Goal: Task Accomplishment & Management: Manage account settings

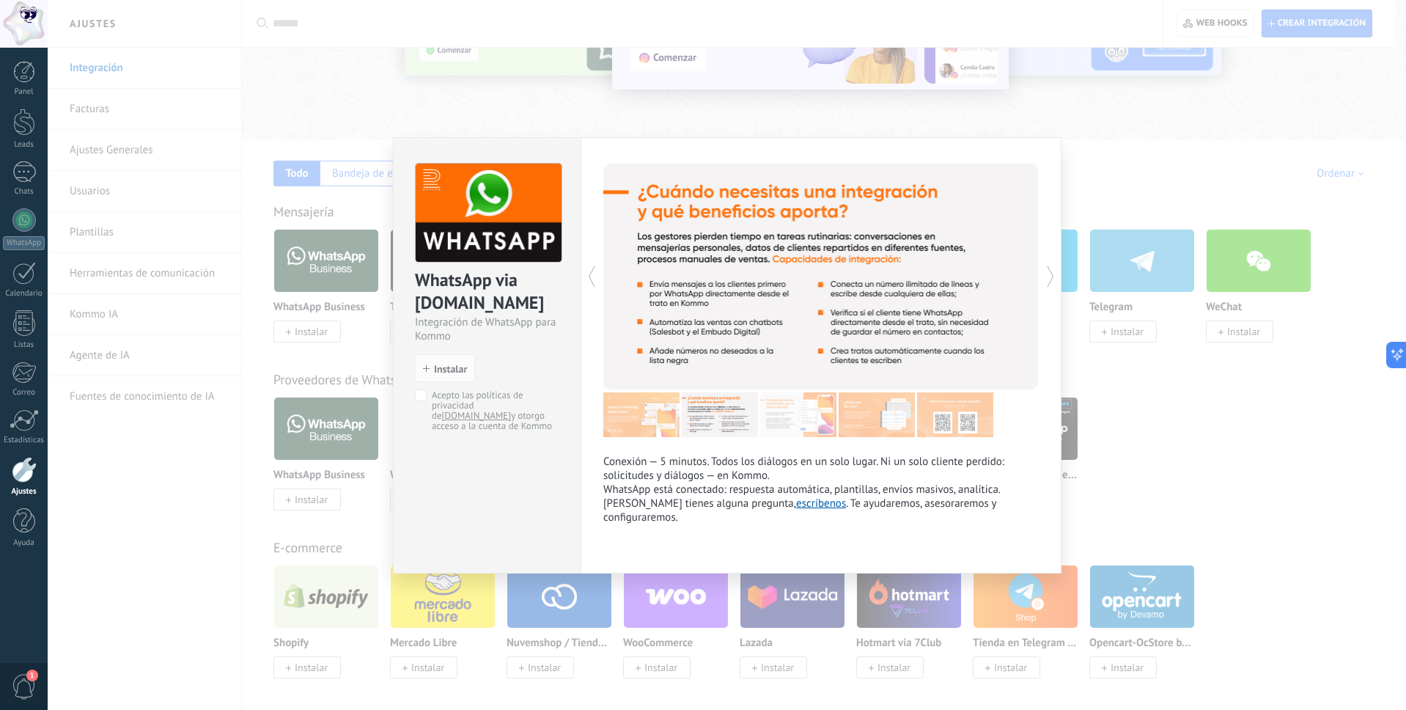
click at [1047, 273] on icon at bounding box center [1050, 276] width 15 height 29
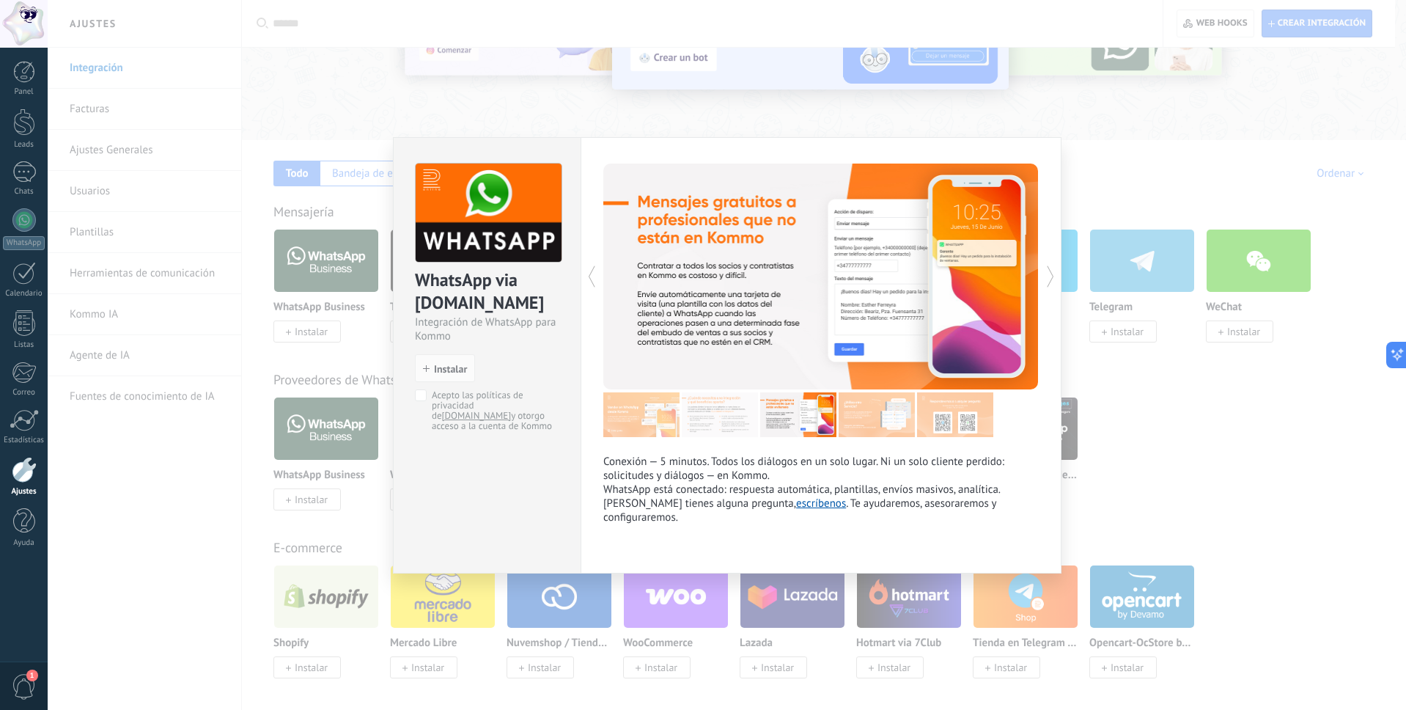
click at [1154, 426] on div "WhatsApp via Radist.Online Integración de WhatsApp para Kommo install Instalar …" at bounding box center [727, 355] width 1358 height 710
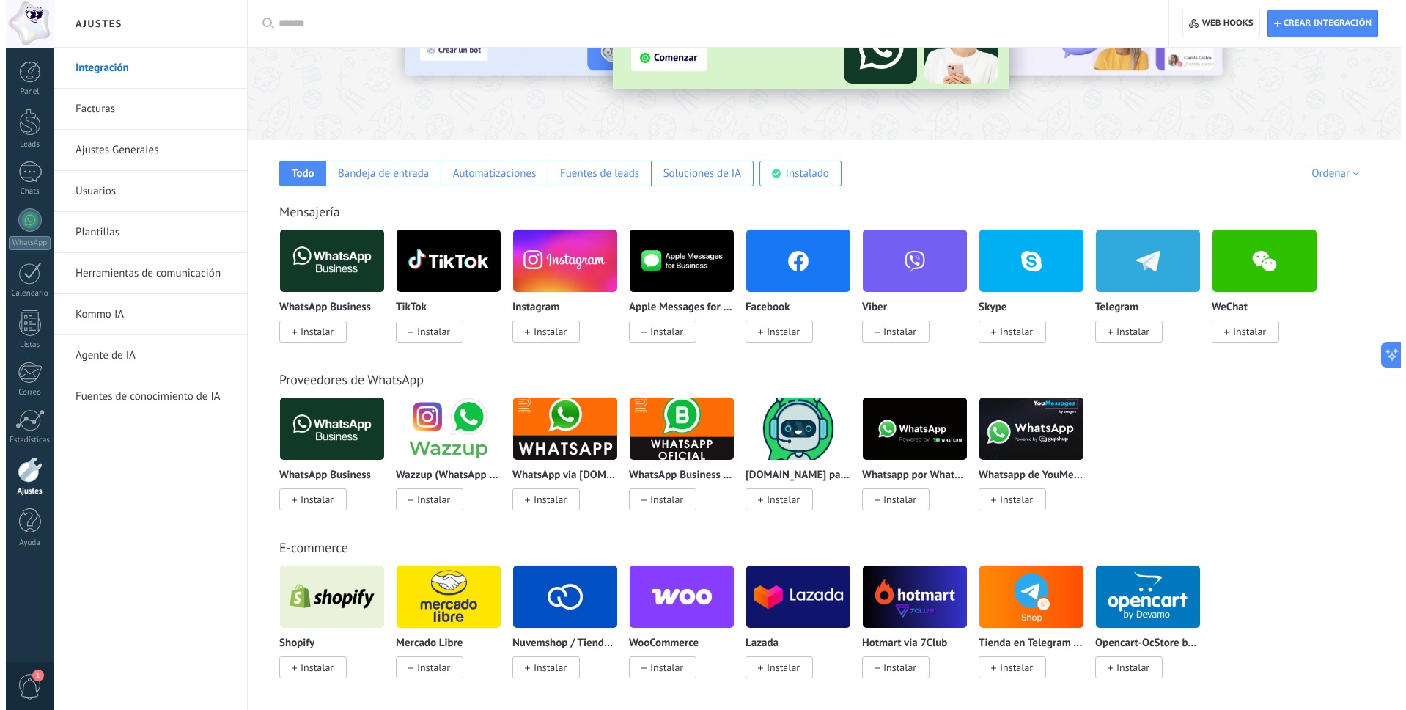
scroll to position [73, 0]
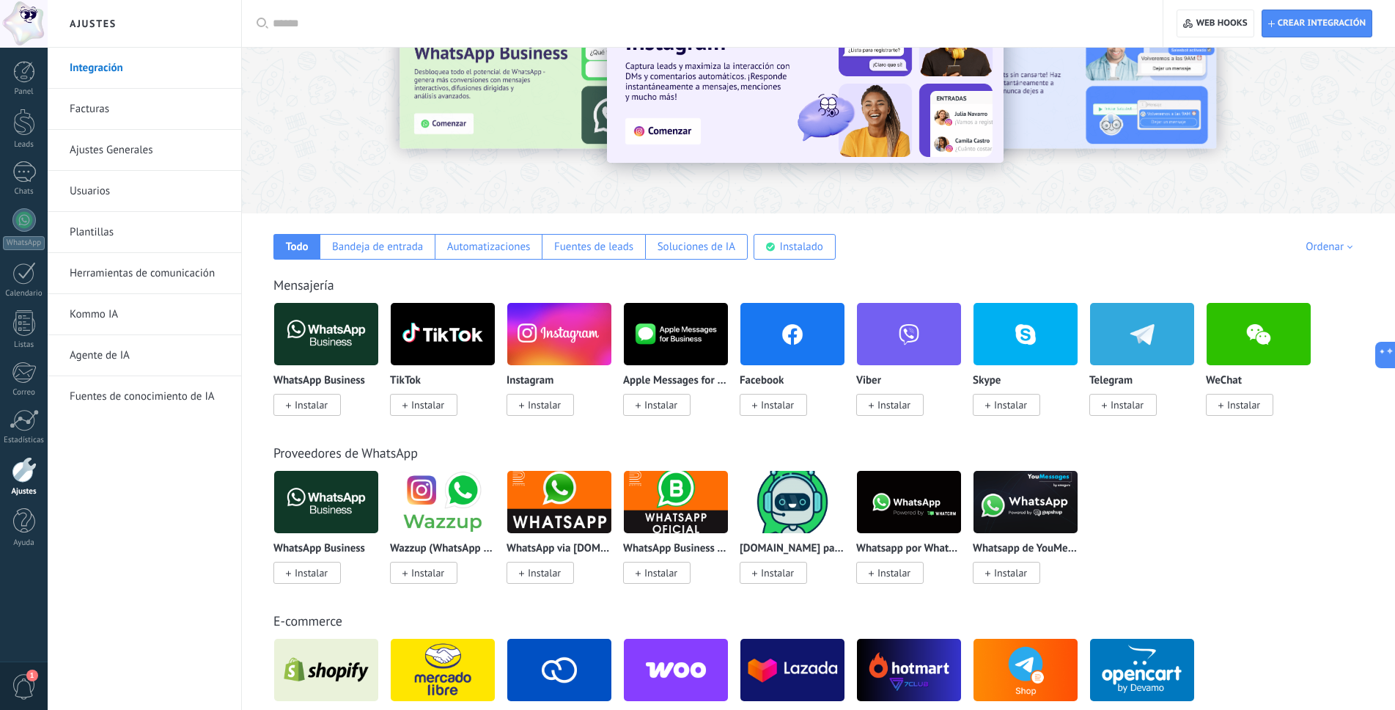
click at [328, 326] on img at bounding box center [326, 333] width 104 height 71
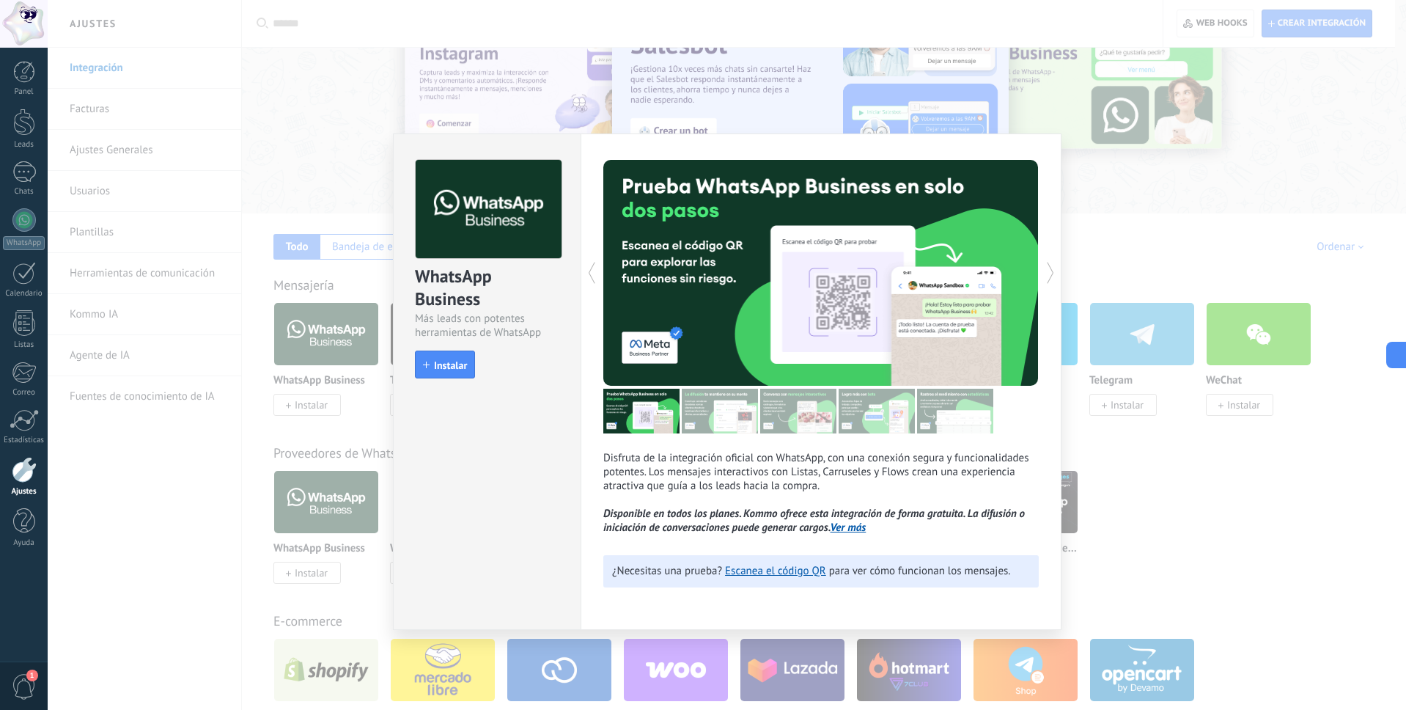
click at [1054, 271] on icon at bounding box center [1050, 272] width 15 height 29
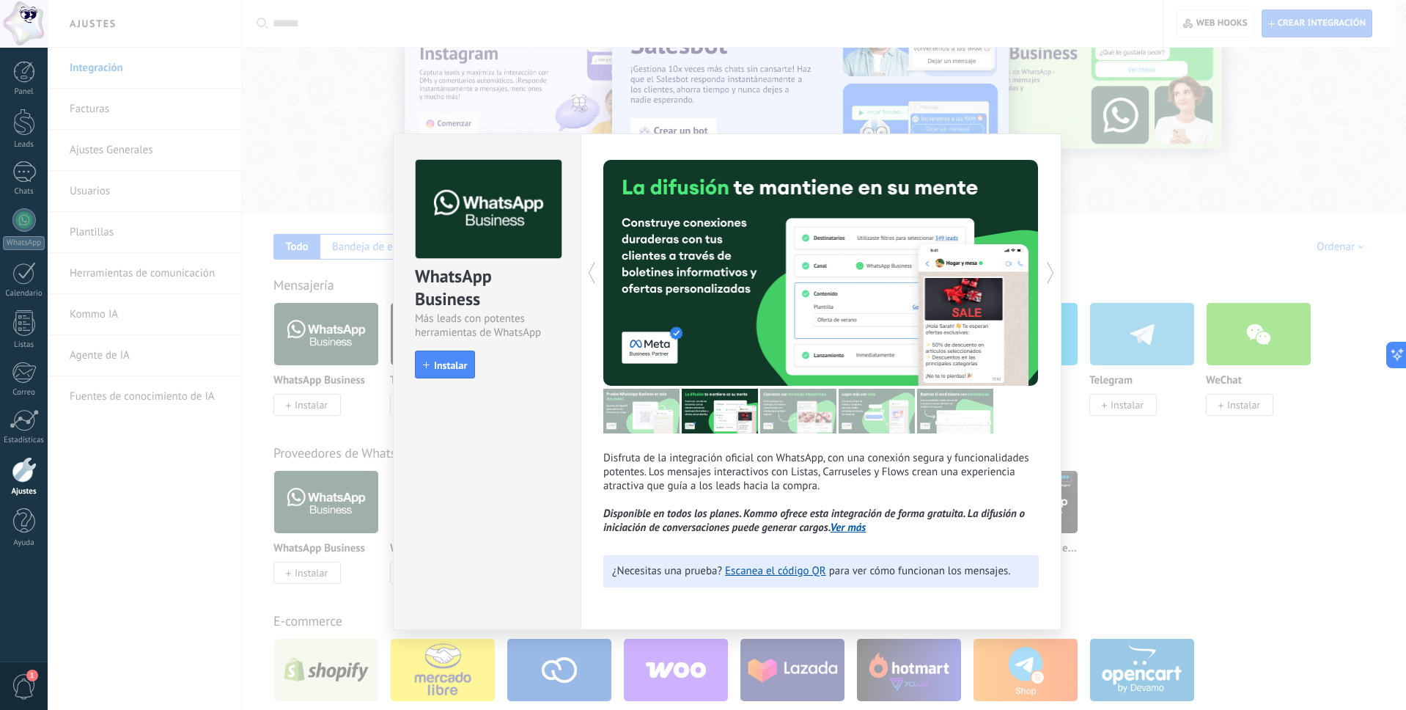
click at [1054, 271] on icon at bounding box center [1050, 272] width 15 height 29
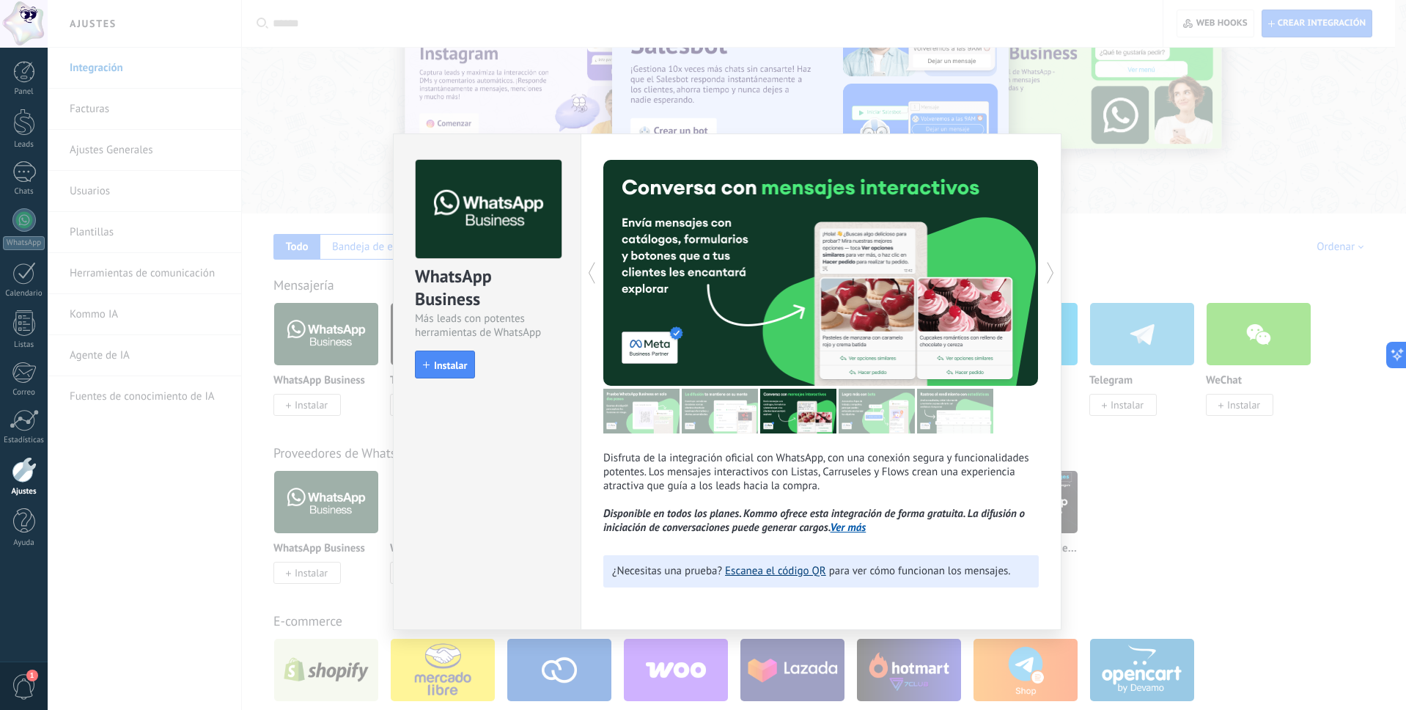
click at [770, 574] on link "Escanea el código QR" at bounding box center [775, 571] width 101 height 14
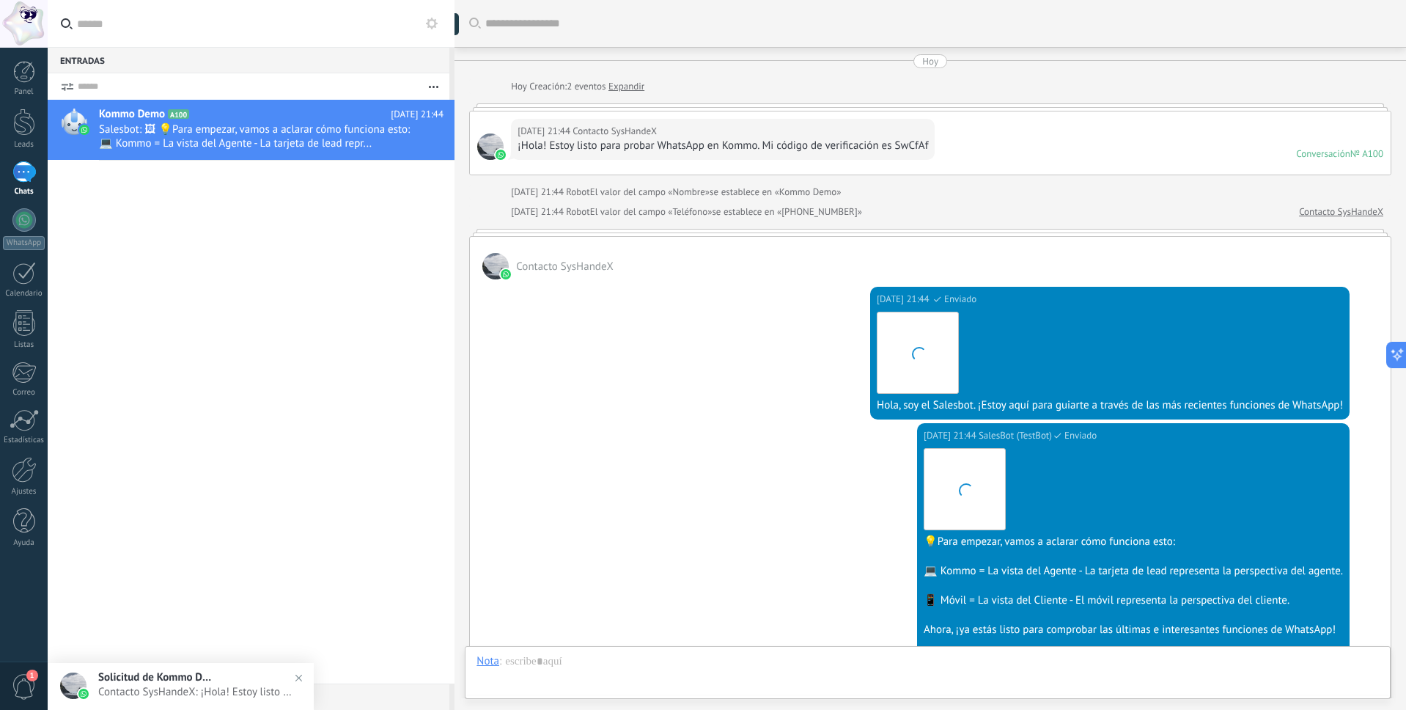
scroll to position [262, 0]
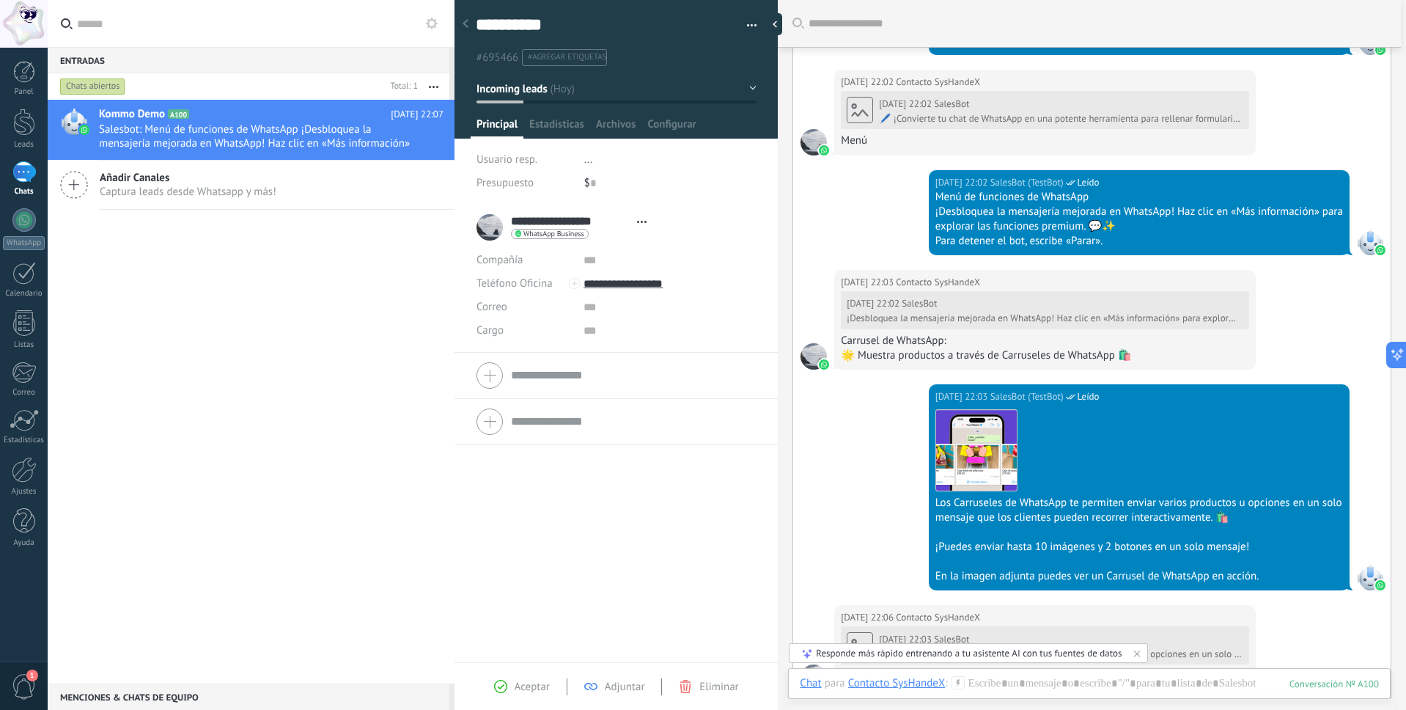
scroll to position [1908, 0]
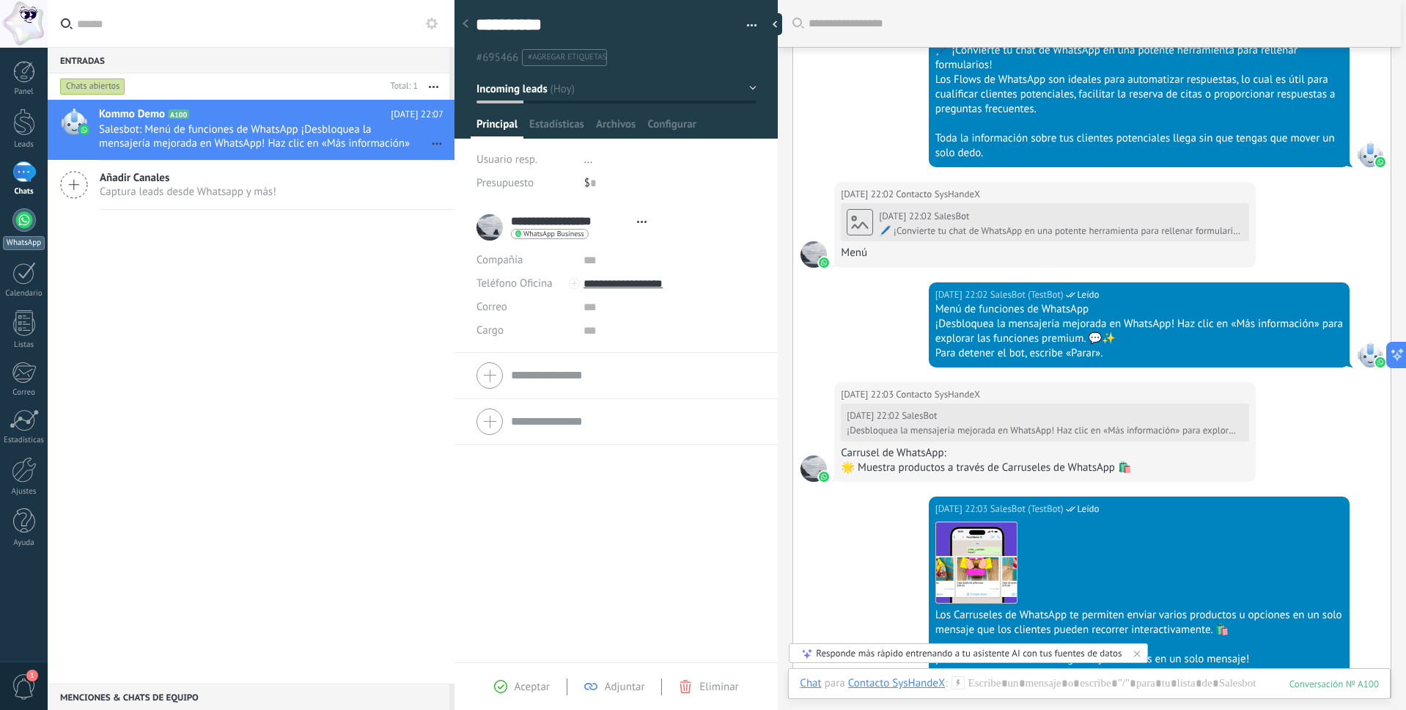
click at [21, 226] on div at bounding box center [23, 219] width 23 height 23
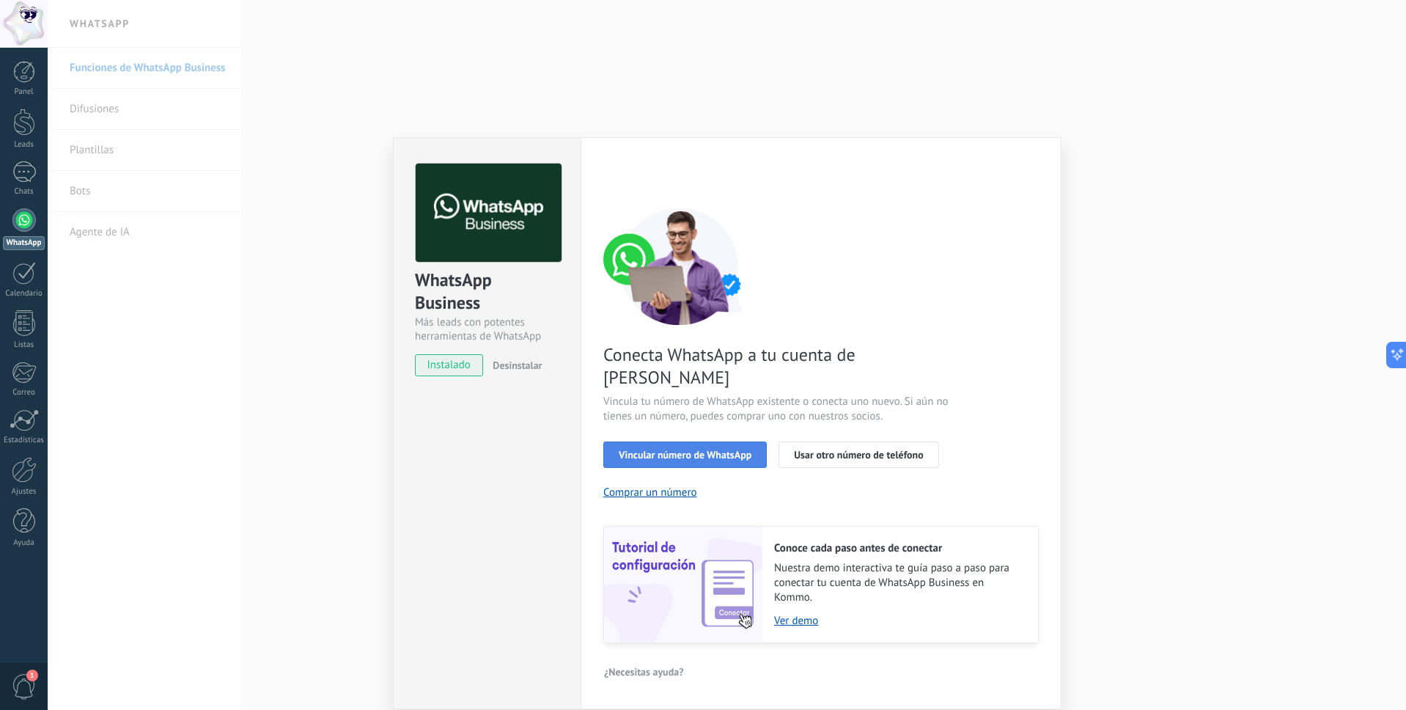
click at [669, 449] on span "Vincular número de WhatsApp" at bounding box center [685, 454] width 133 height 10
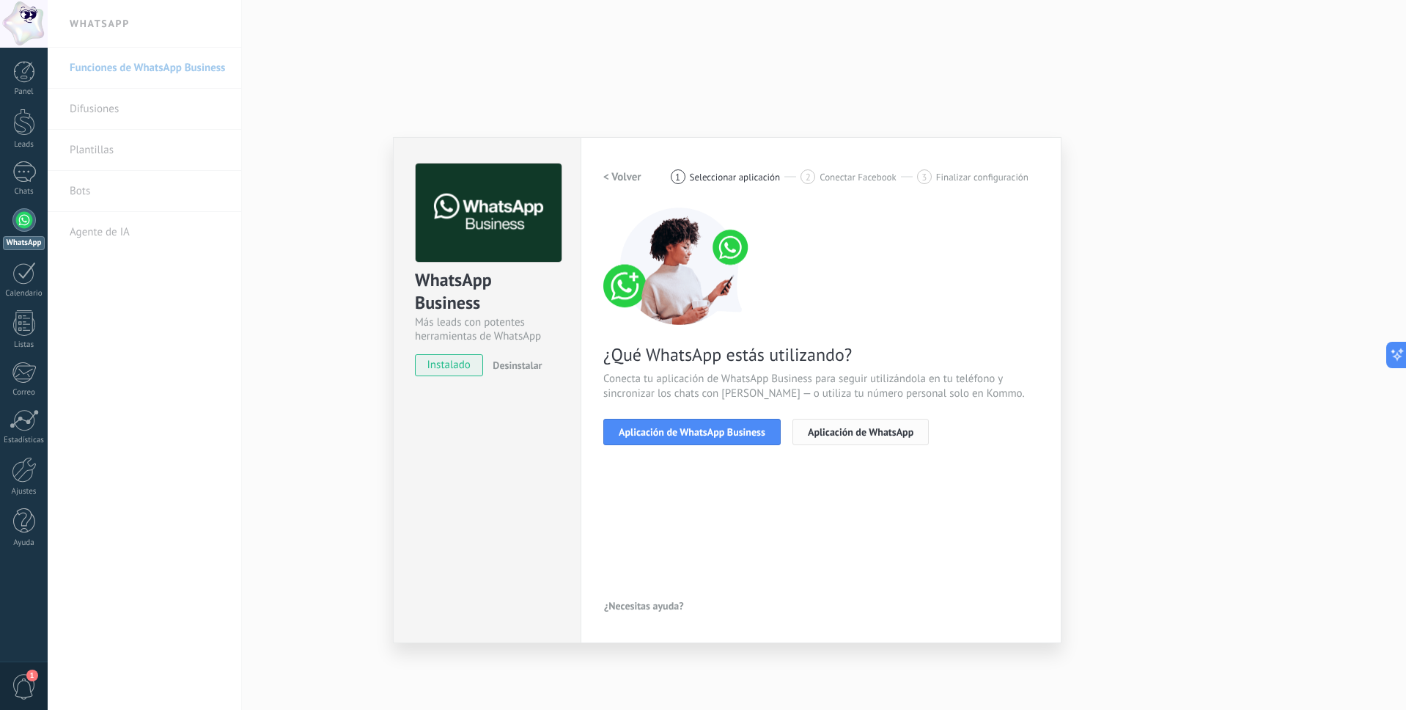
click at [837, 432] on span "Aplicación de WhatsApp" at bounding box center [861, 432] width 106 height 10
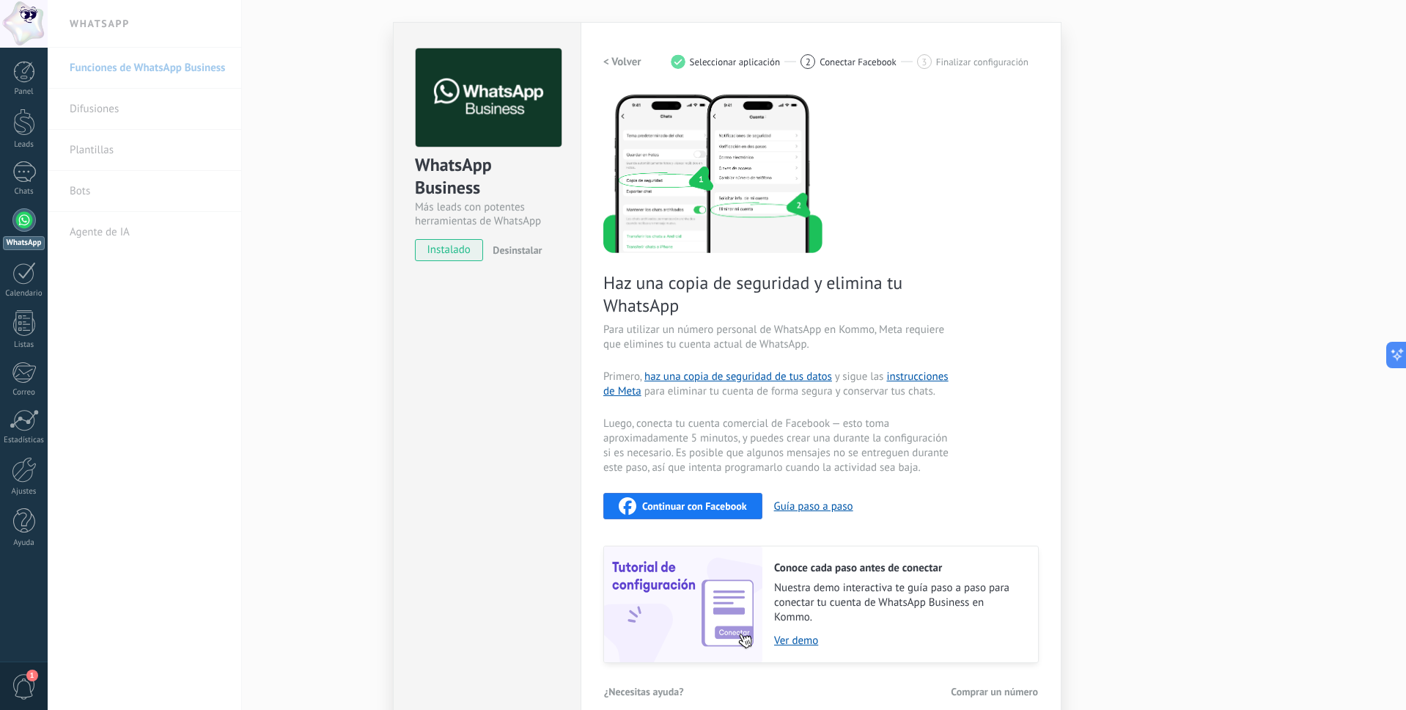
scroll to position [133, 0]
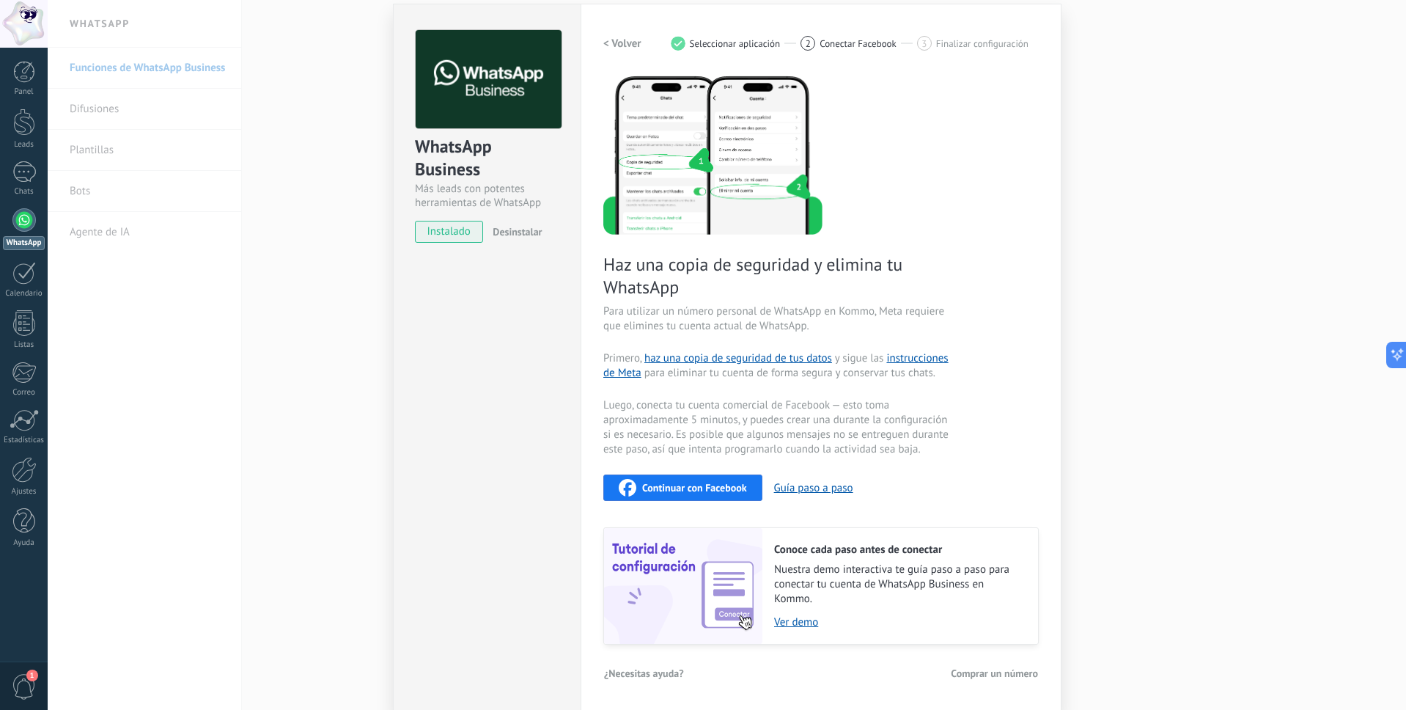
click at [705, 490] on span "Continuar con Facebook" at bounding box center [694, 487] width 105 height 10
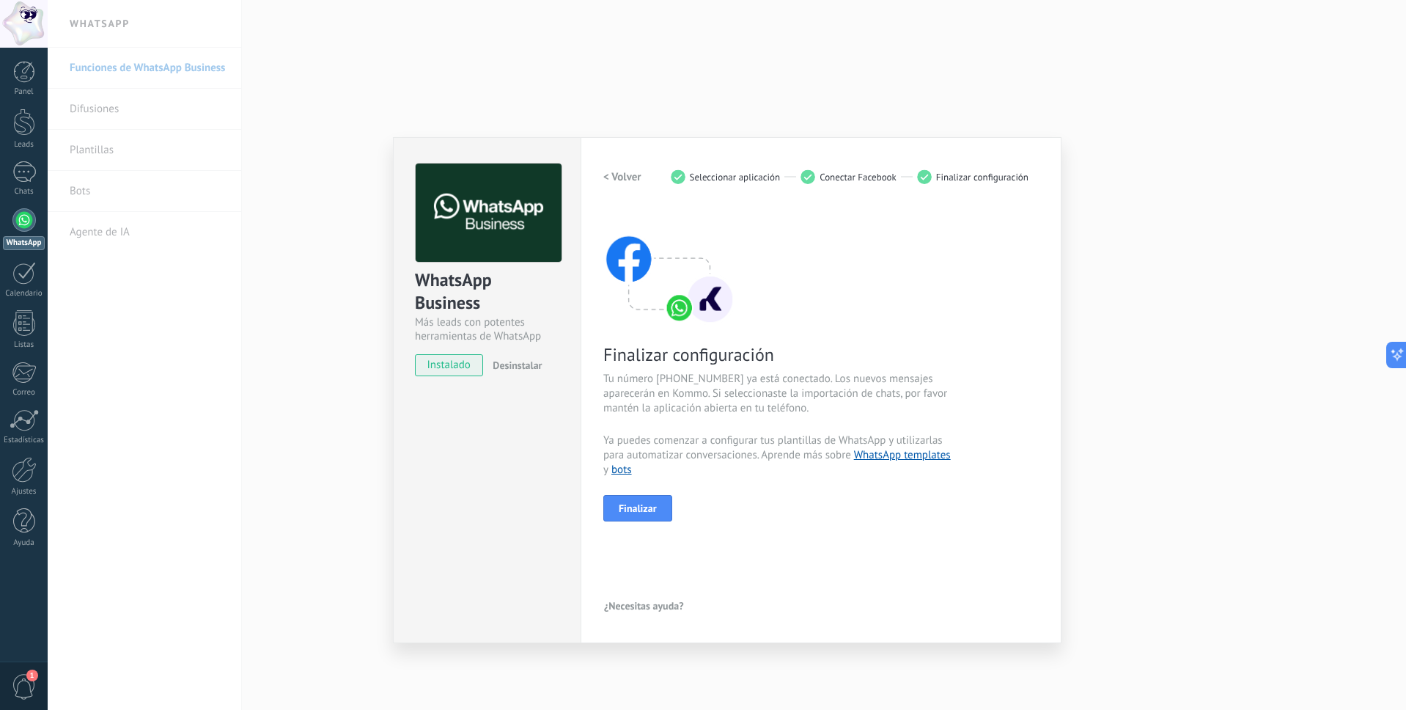
scroll to position [0, 0]
click at [640, 504] on span "Finalizar" at bounding box center [638, 508] width 38 height 10
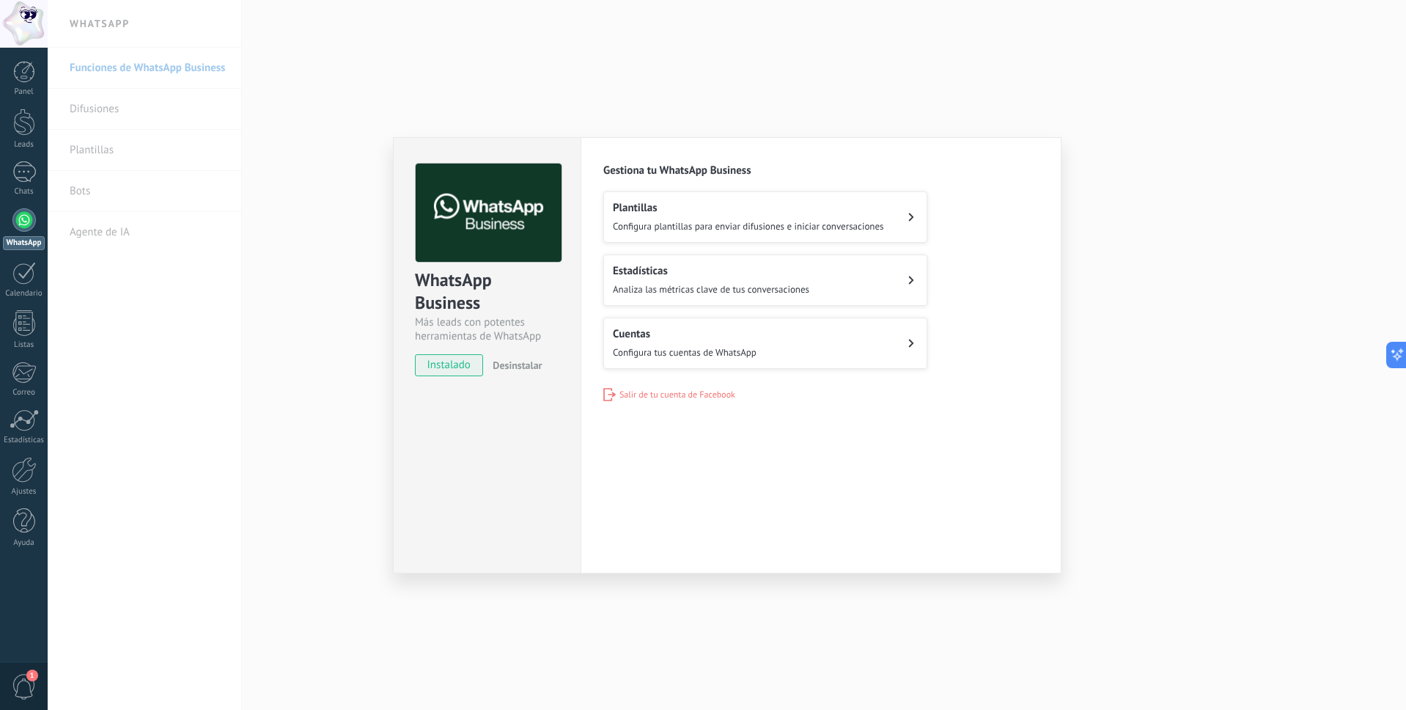
click at [899, 342] on button "Cuentas Configura tus cuentas de WhatsApp" at bounding box center [765, 342] width 324 height 51
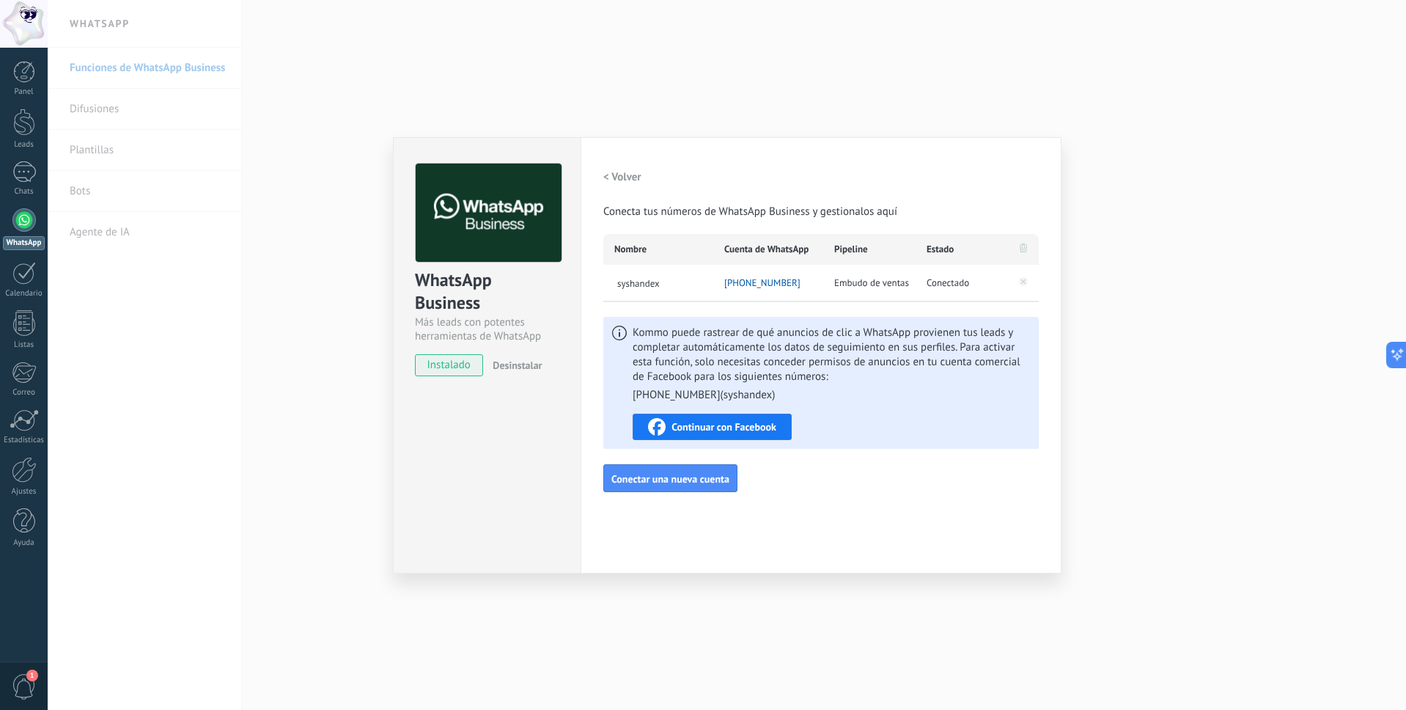
click at [1249, 397] on div "WhatsApp Business Más leads con potentes herramientas de WhatsApp instalado Des…" at bounding box center [727, 355] width 1358 height 710
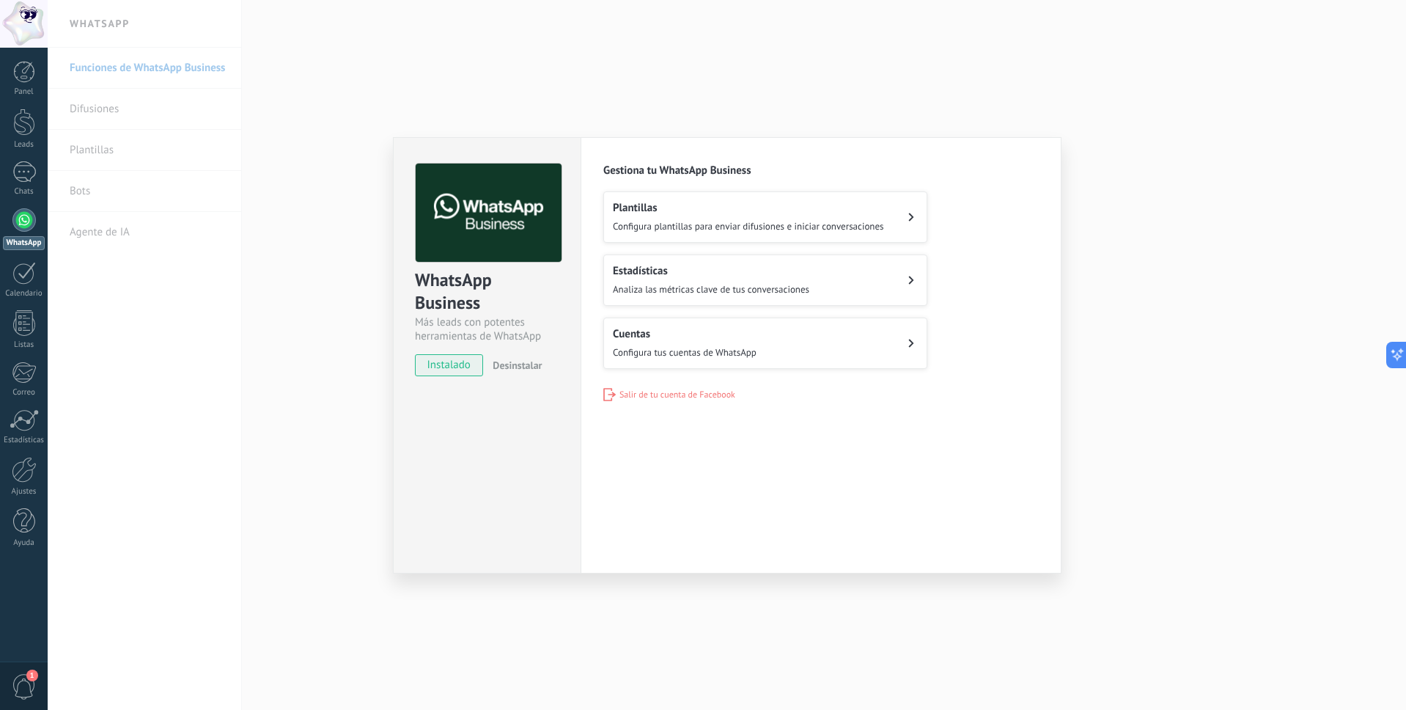
click at [861, 220] on span "Configura plantillas para enviar difusiones e iniciar conversaciones" at bounding box center [748, 226] width 271 height 12
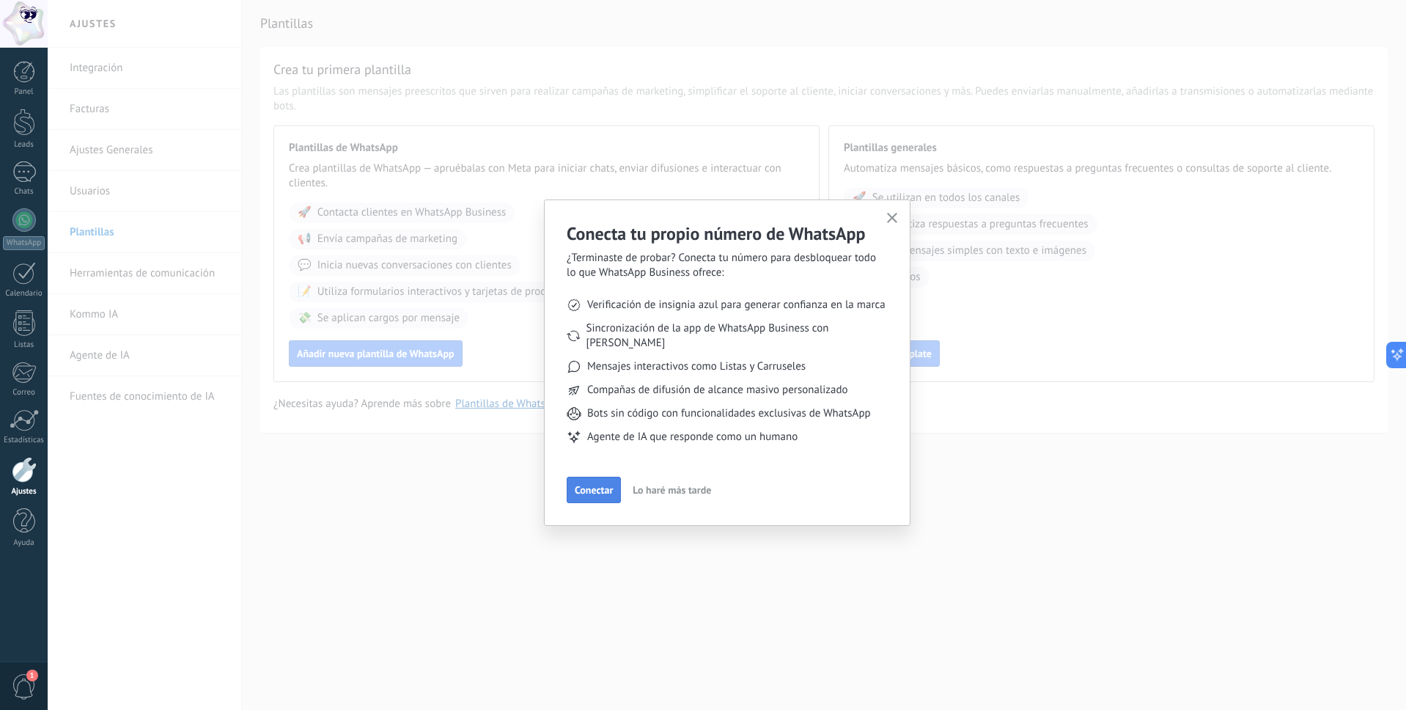
click at [604, 485] on span "Conectar" at bounding box center [594, 490] width 38 height 10
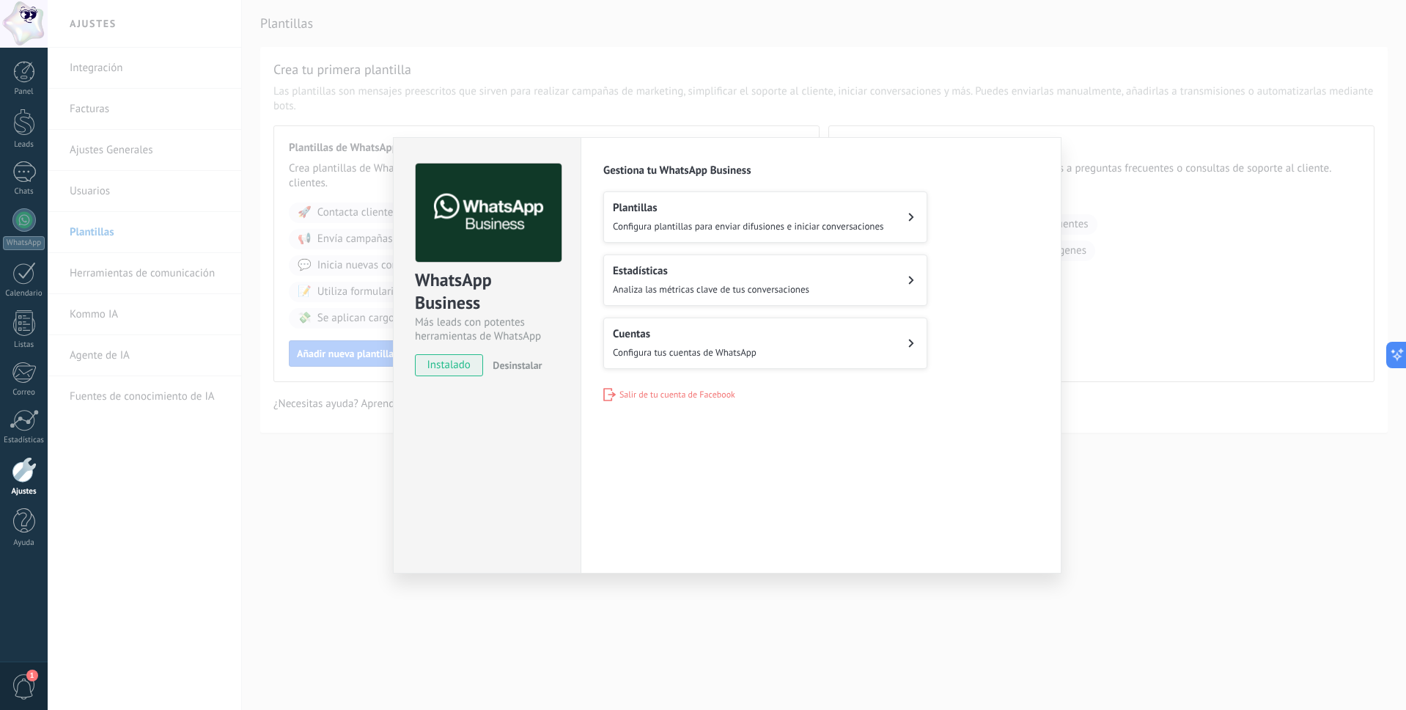
click at [819, 225] on span "Configura plantillas para enviar difusiones e iniciar conversaciones" at bounding box center [748, 226] width 271 height 12
click at [307, 582] on div "WhatsApp Business Más leads con potentes herramientas de WhatsApp instalado Des…" at bounding box center [727, 355] width 1358 height 710
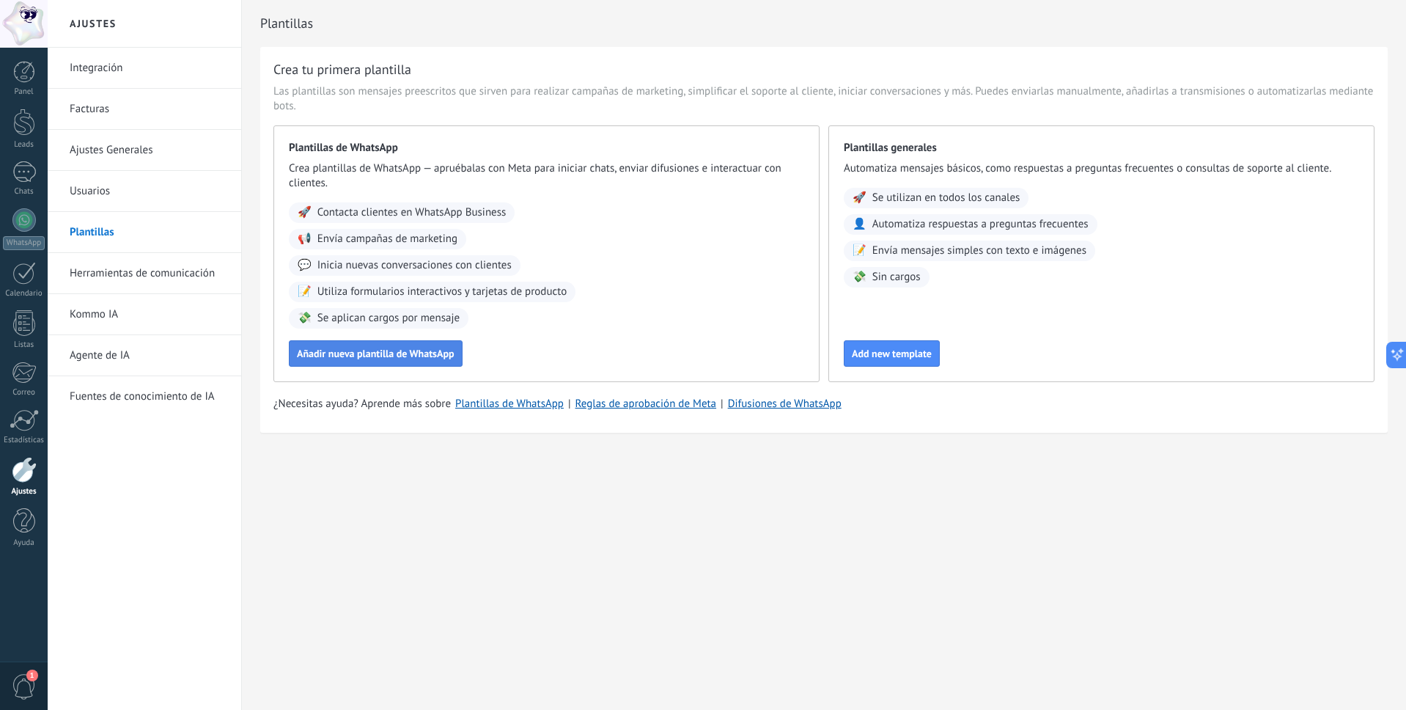
click at [383, 349] on span "Añadir nueva plantilla de WhatsApp" at bounding box center [376, 353] width 158 height 10
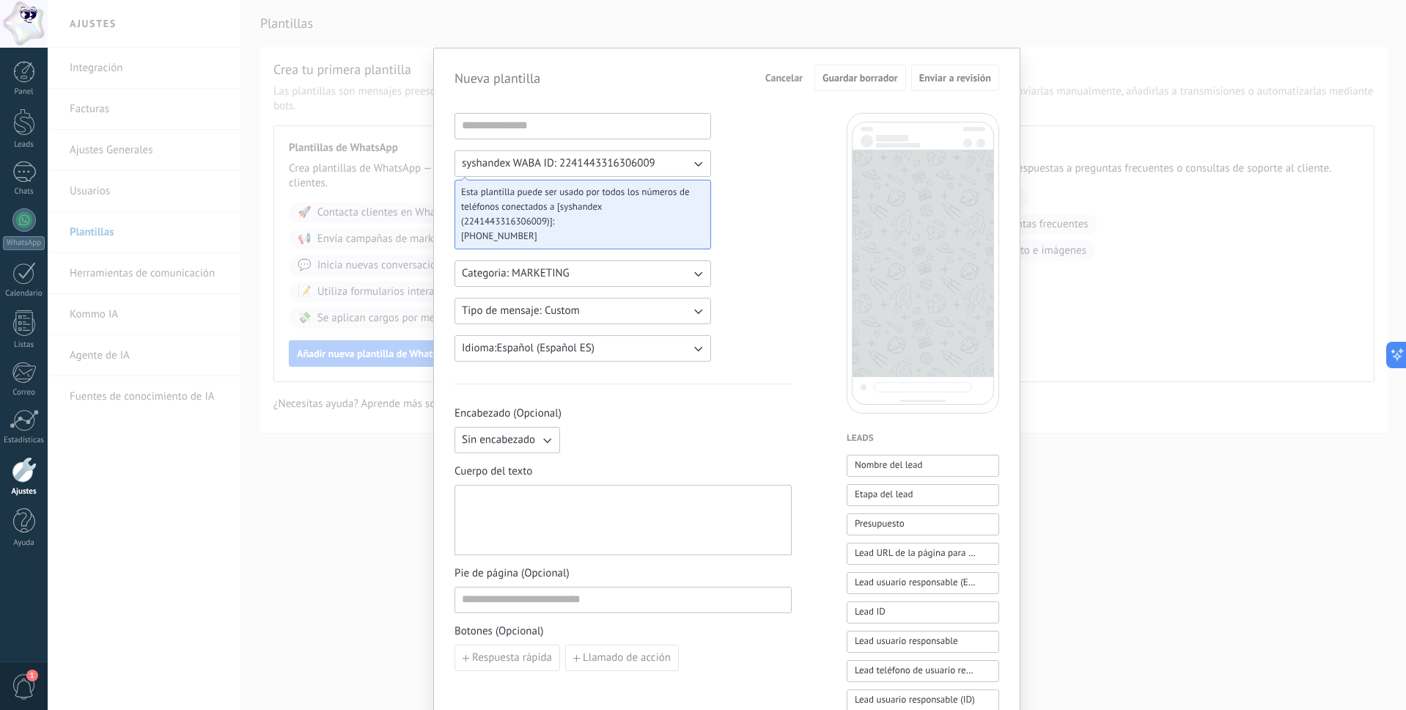
click at [351, 475] on div "Nueva plantilla Cancelar Guardar borrador Enviar a revisión syshandex WABA ID: …" at bounding box center [727, 355] width 1358 height 710
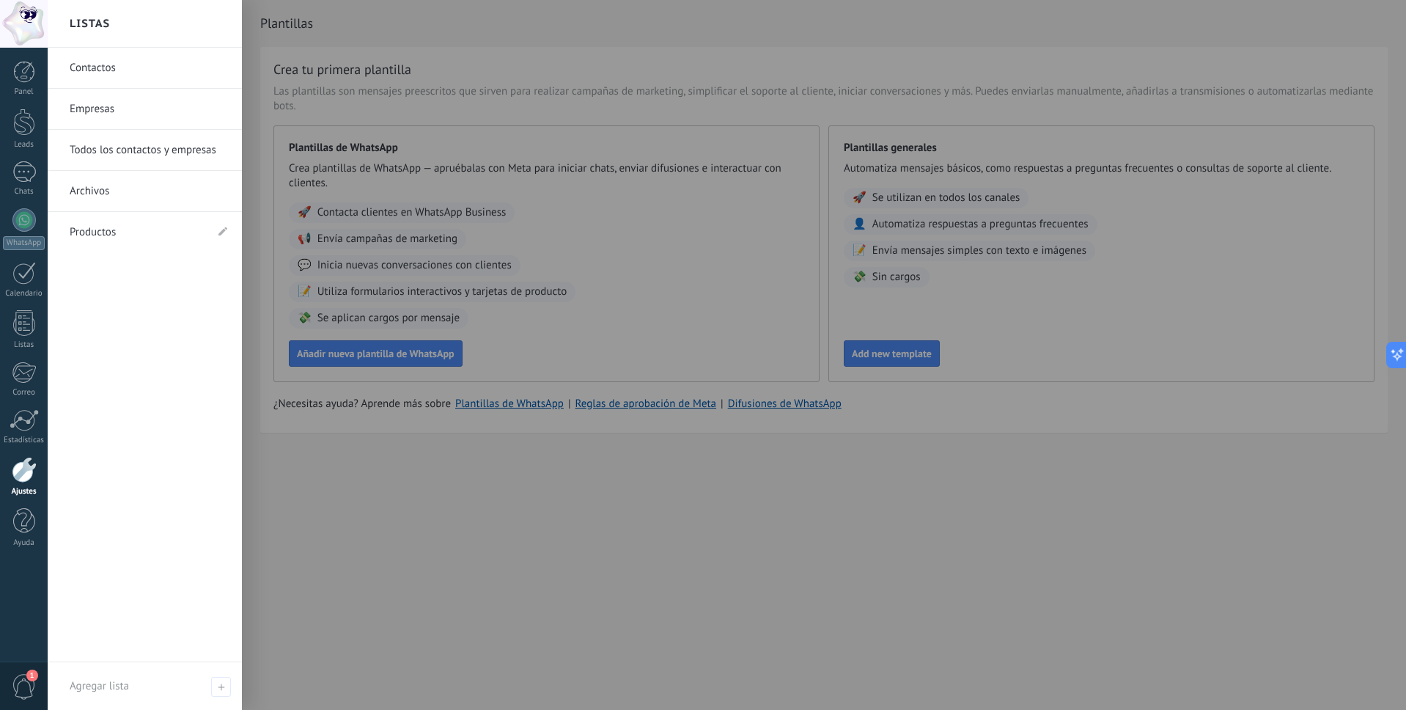
click at [106, 76] on link "Contactos" at bounding box center [149, 68] width 158 height 41
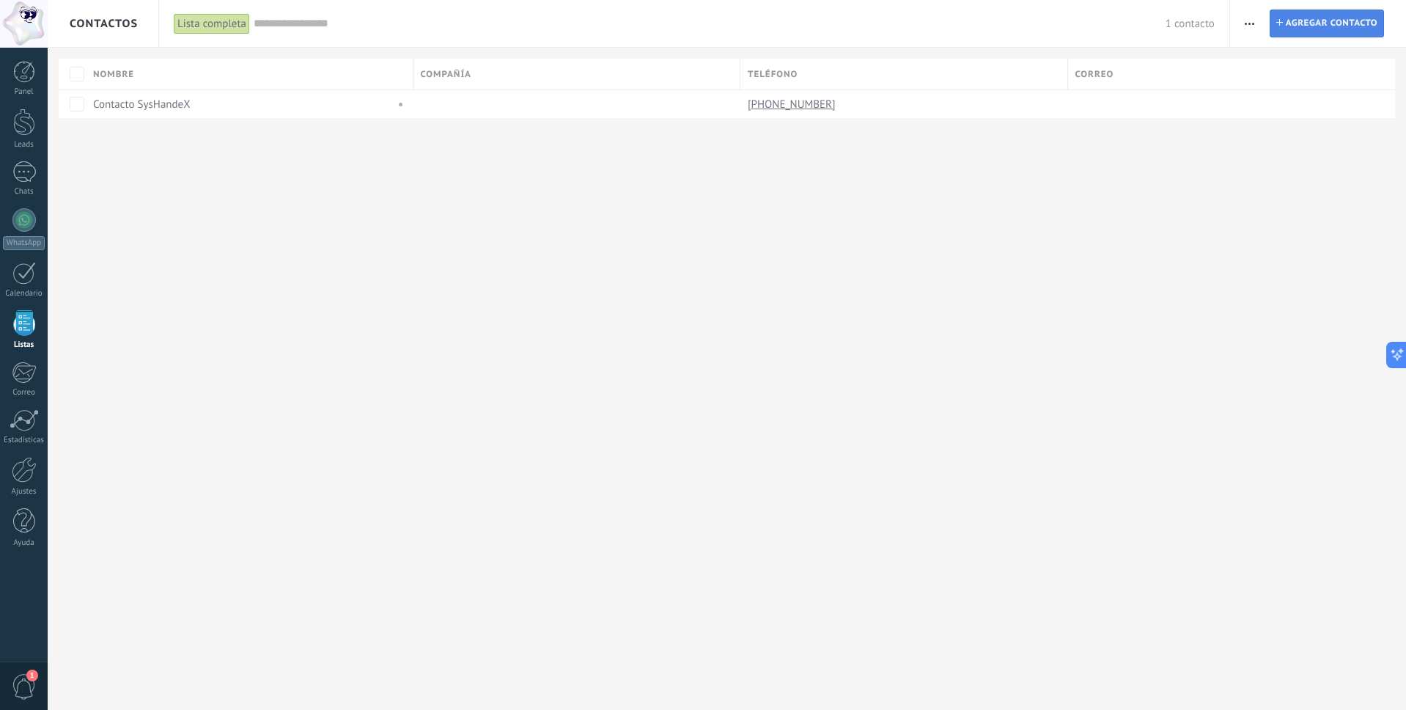
click at [1303, 21] on span "Agregar contacto" at bounding box center [1332, 23] width 92 height 26
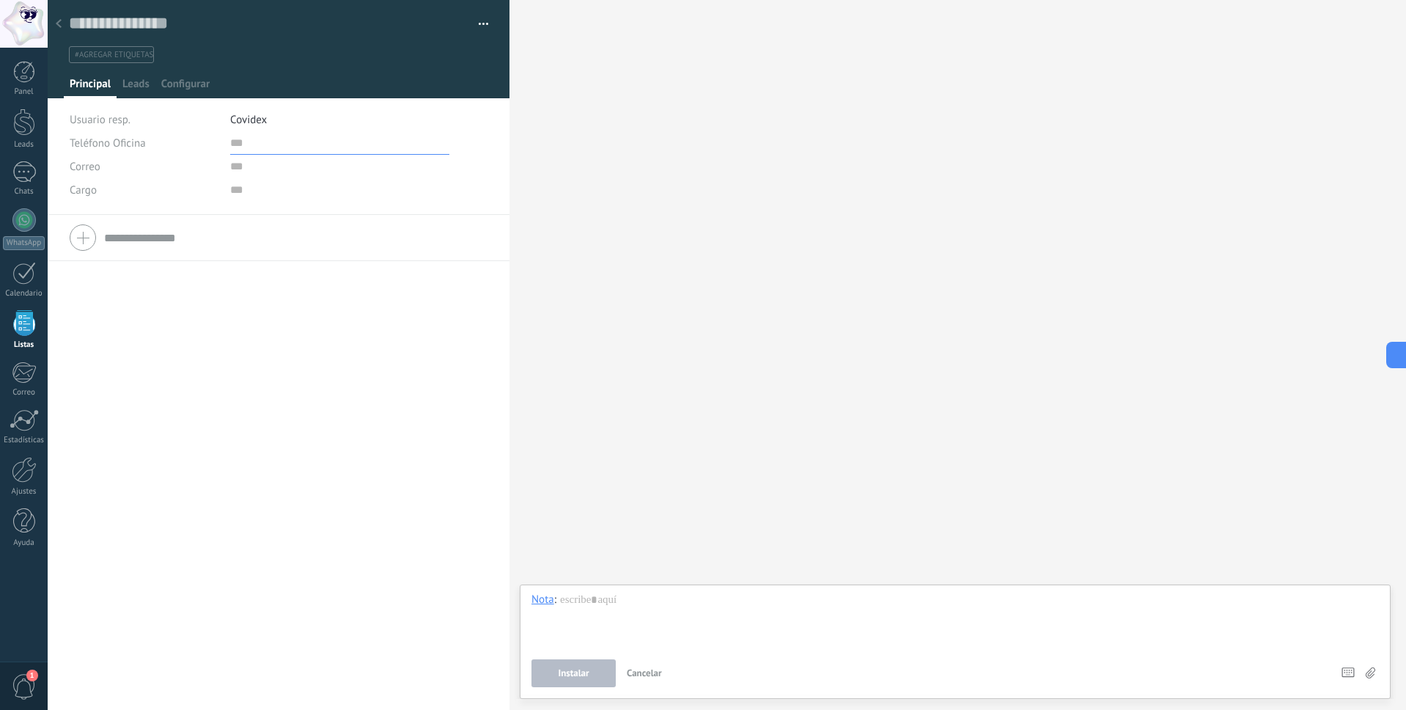
click at [244, 147] on input "text" at bounding box center [339, 142] width 219 height 23
click at [60, 20] on icon at bounding box center [59, 23] width 6 height 9
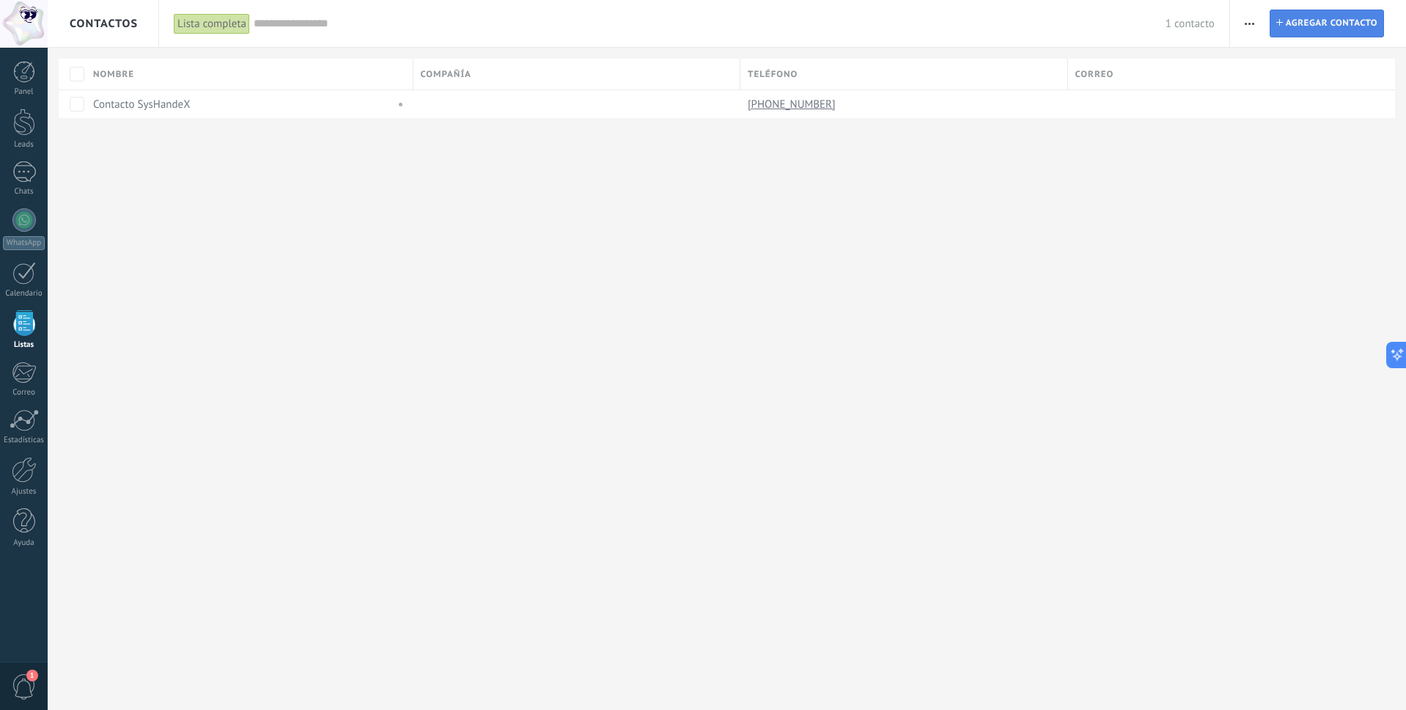
click at [1322, 26] on span "Agregar contacto" at bounding box center [1332, 23] width 92 height 26
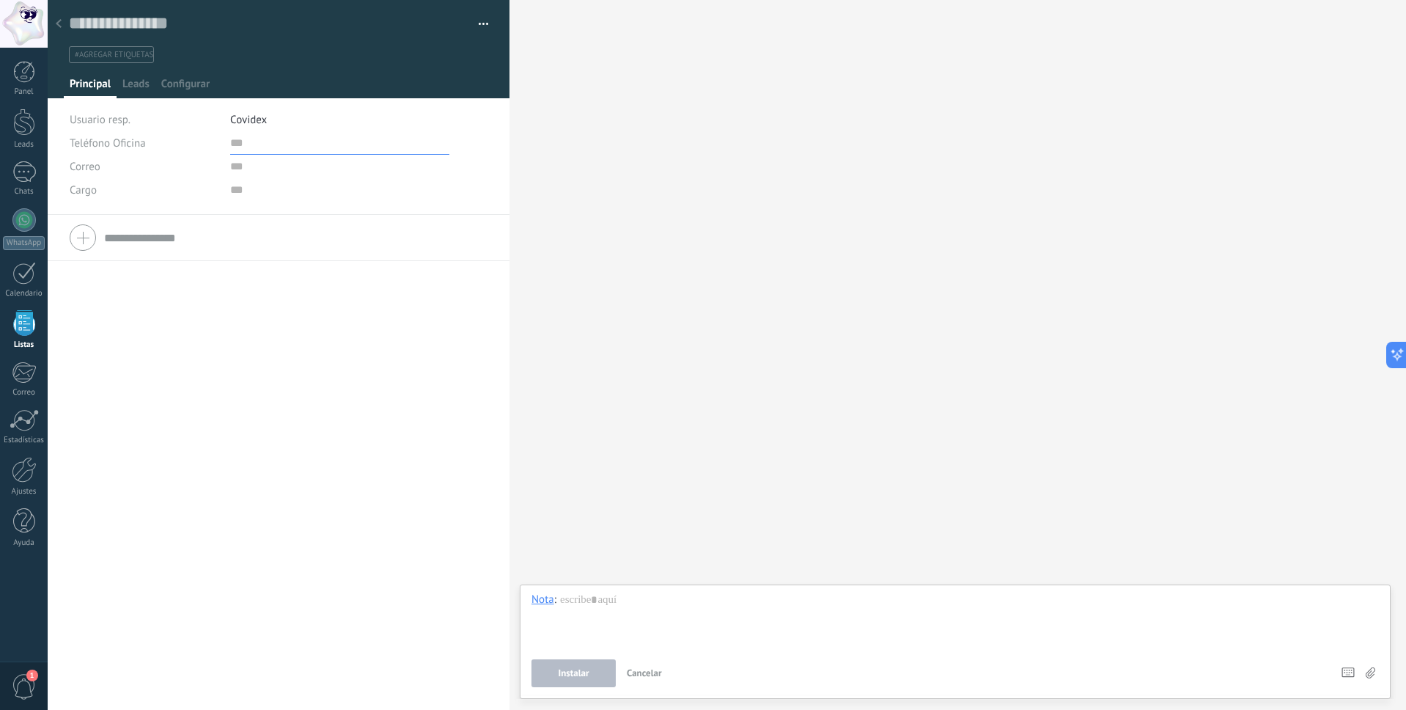
click at [259, 141] on input "text" at bounding box center [339, 142] width 219 height 23
type input "*"
type input "**********"
click at [248, 175] on input "text" at bounding box center [339, 166] width 219 height 23
click at [250, 117] on span "Covidex" at bounding box center [248, 120] width 37 height 14
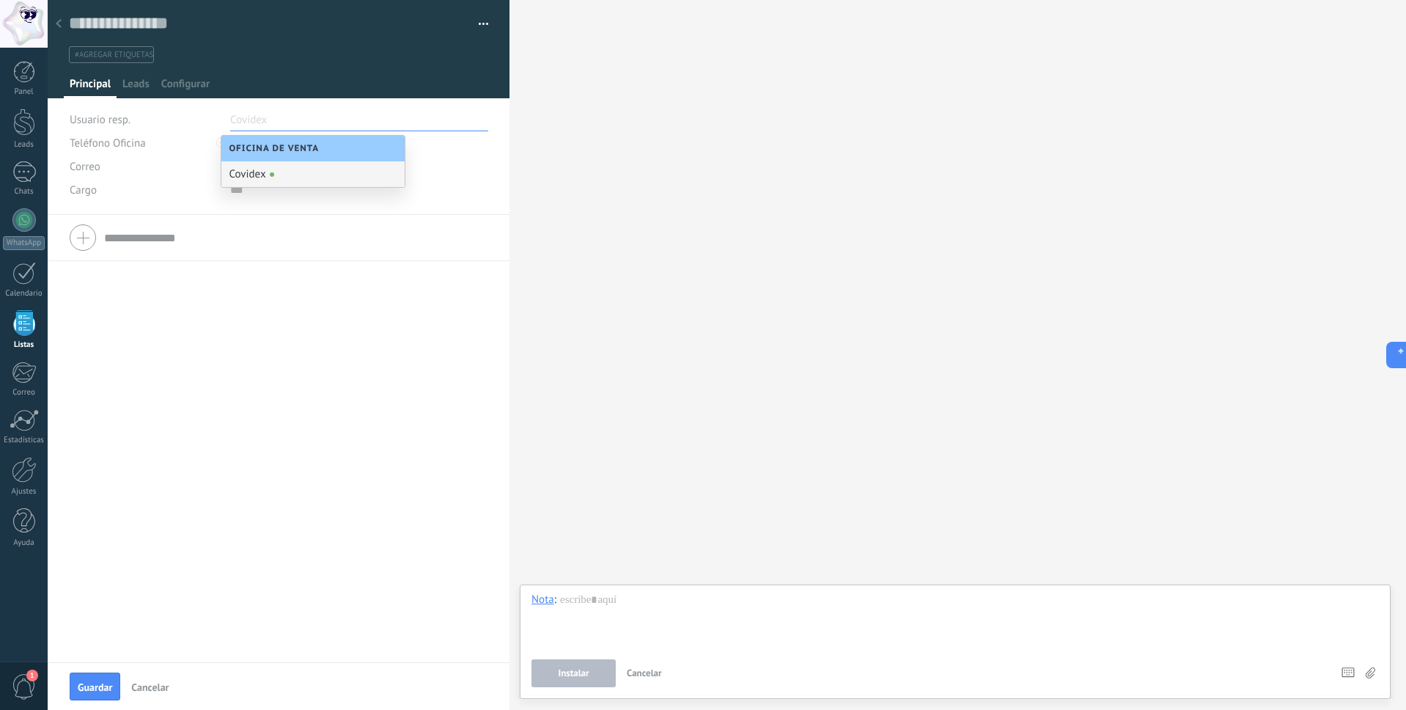
click at [257, 176] on div "Covidex" at bounding box center [312, 174] width 183 height 26
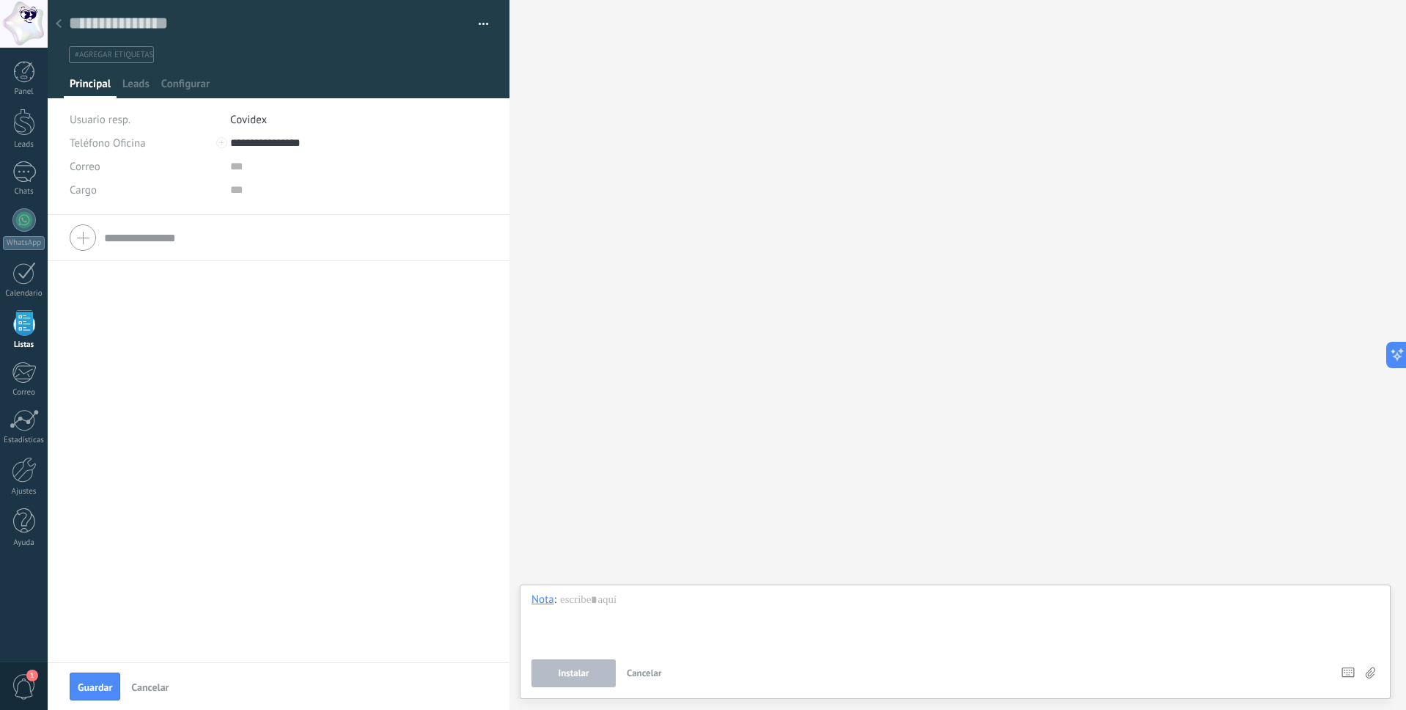
click at [266, 122] on li "Covidex" at bounding box center [359, 119] width 258 height 23
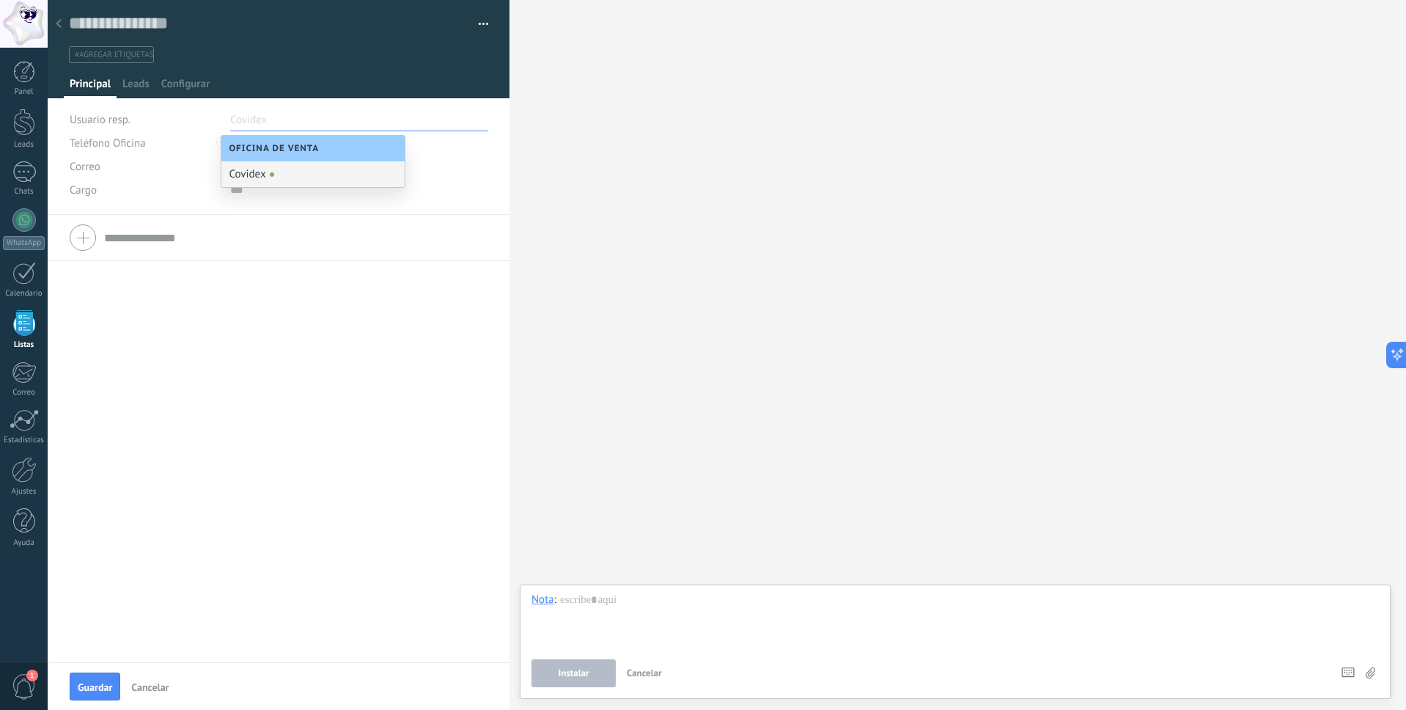
click at [243, 264] on div "Teléfono Oficina Ofic. directo Celular Fax Casa Otro Teléfono Oficina Llamar Co…" at bounding box center [279, 438] width 462 height 447
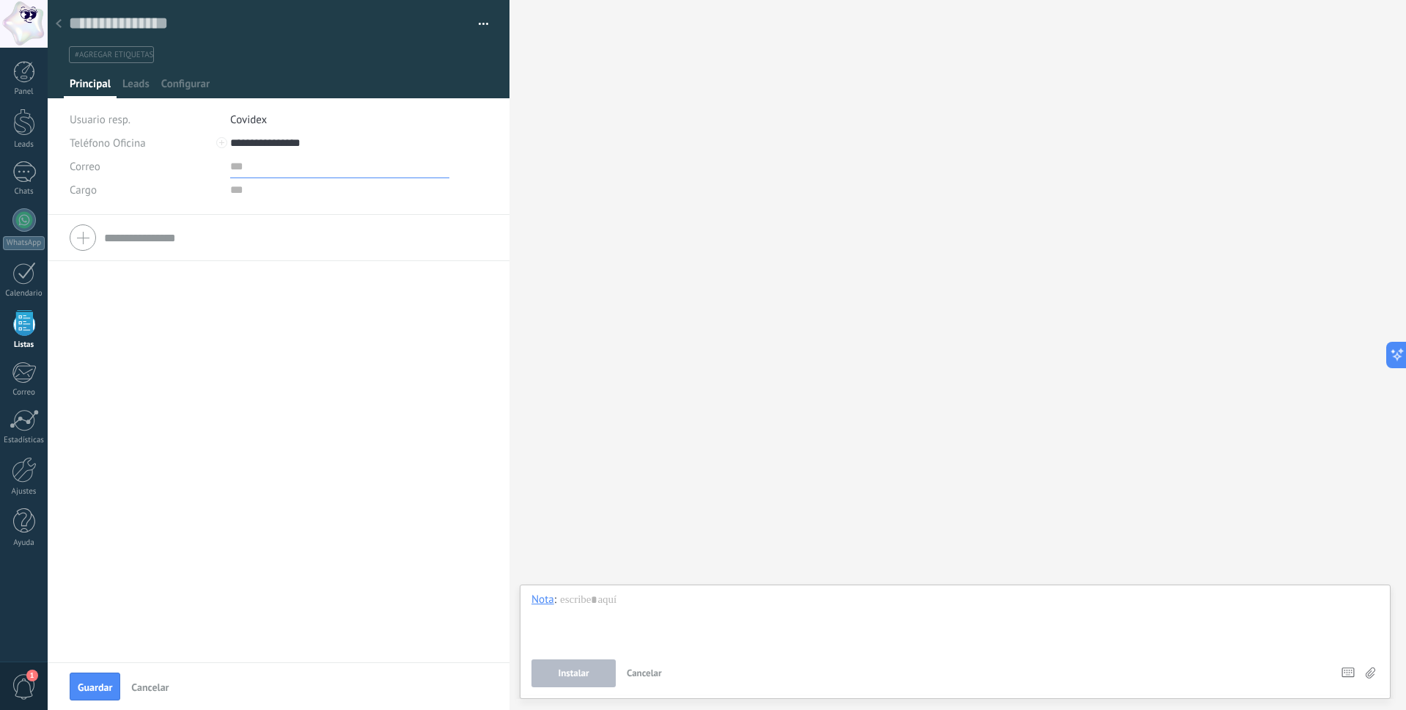
click at [251, 166] on input "text" at bounding box center [339, 166] width 219 height 23
click at [236, 196] on input "text" at bounding box center [339, 189] width 219 height 23
click at [187, 21] on input "text" at bounding box center [268, 23] width 399 height 22
type input "**********"
click at [85, 688] on span "Guardar" at bounding box center [95, 687] width 34 height 10
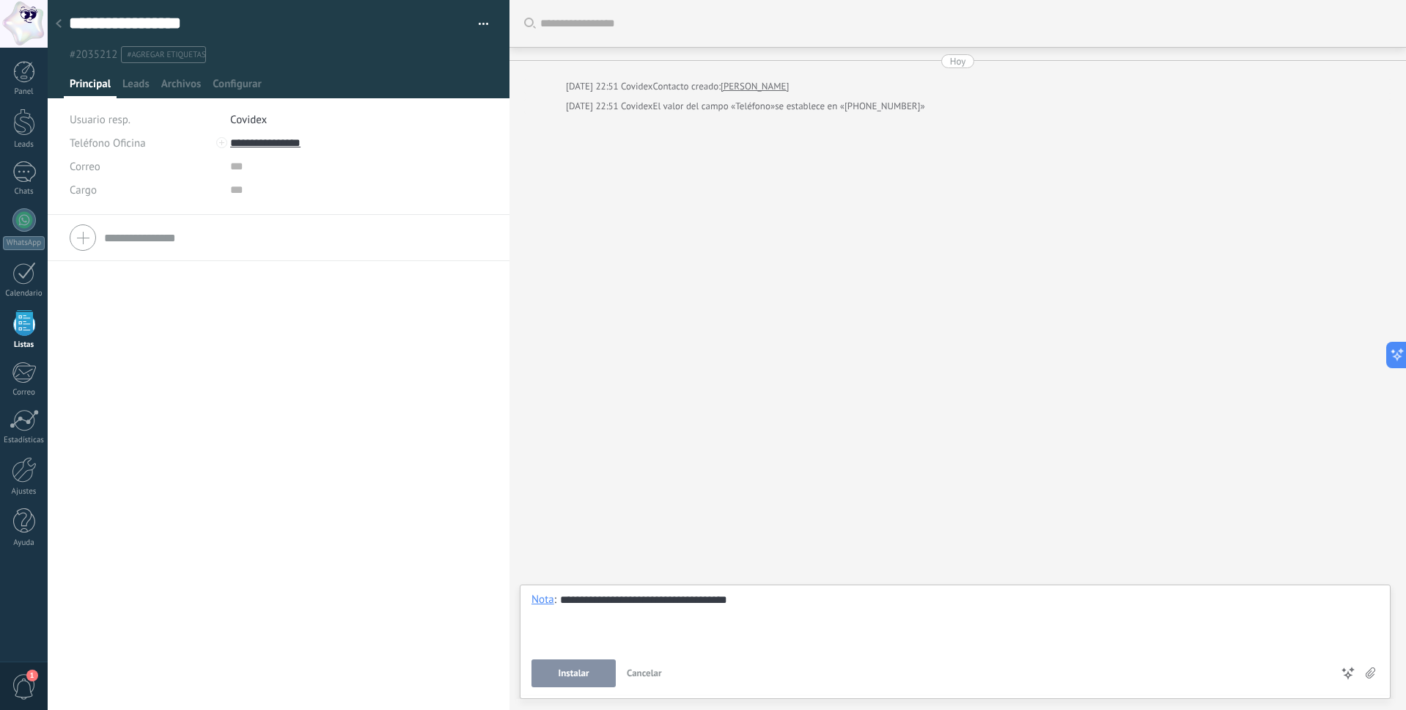
drag, startPoint x: 581, startPoint y: 666, endPoint x: 555, endPoint y: 688, distance: 34.3
click at [580, 666] on div "**********" at bounding box center [954, 639] width 847 height 95
click at [570, 603] on div "**********" at bounding box center [954, 620] width 847 height 56
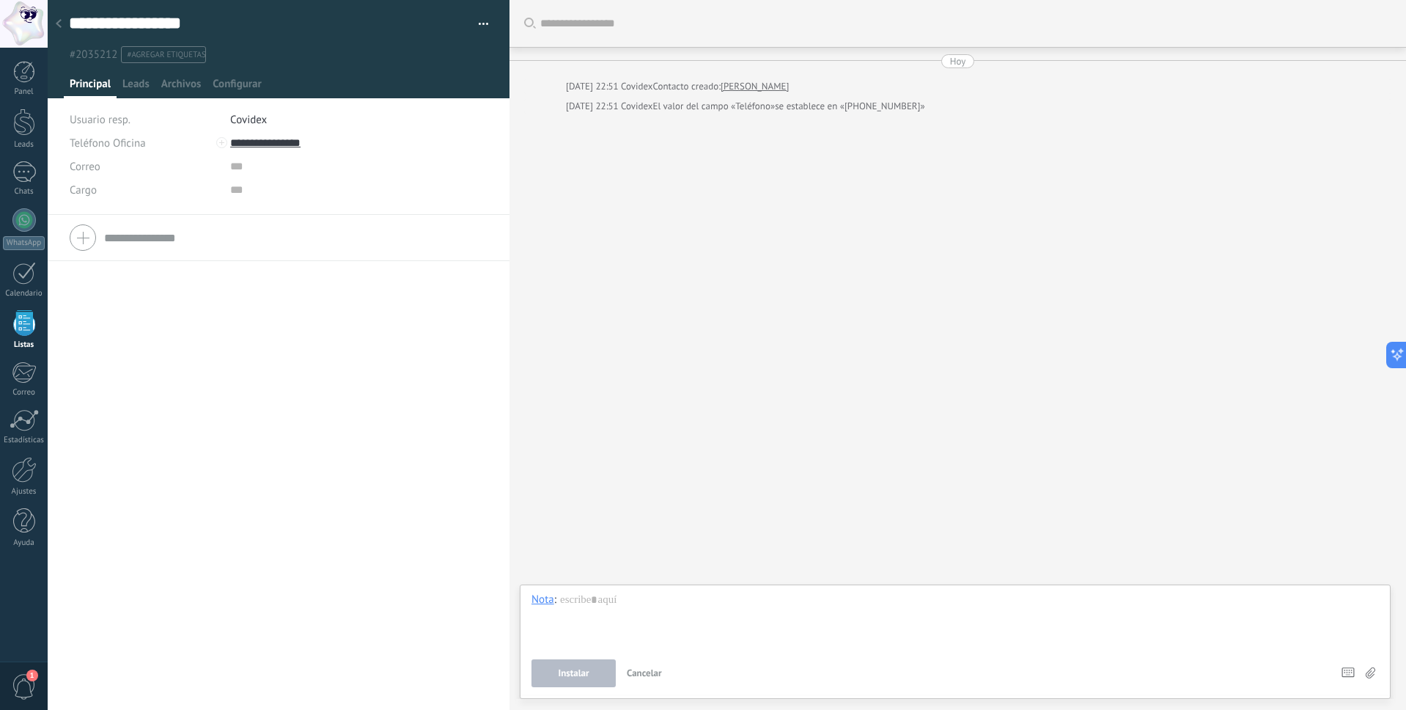
click at [474, 21] on button "button" at bounding box center [478, 24] width 21 height 22
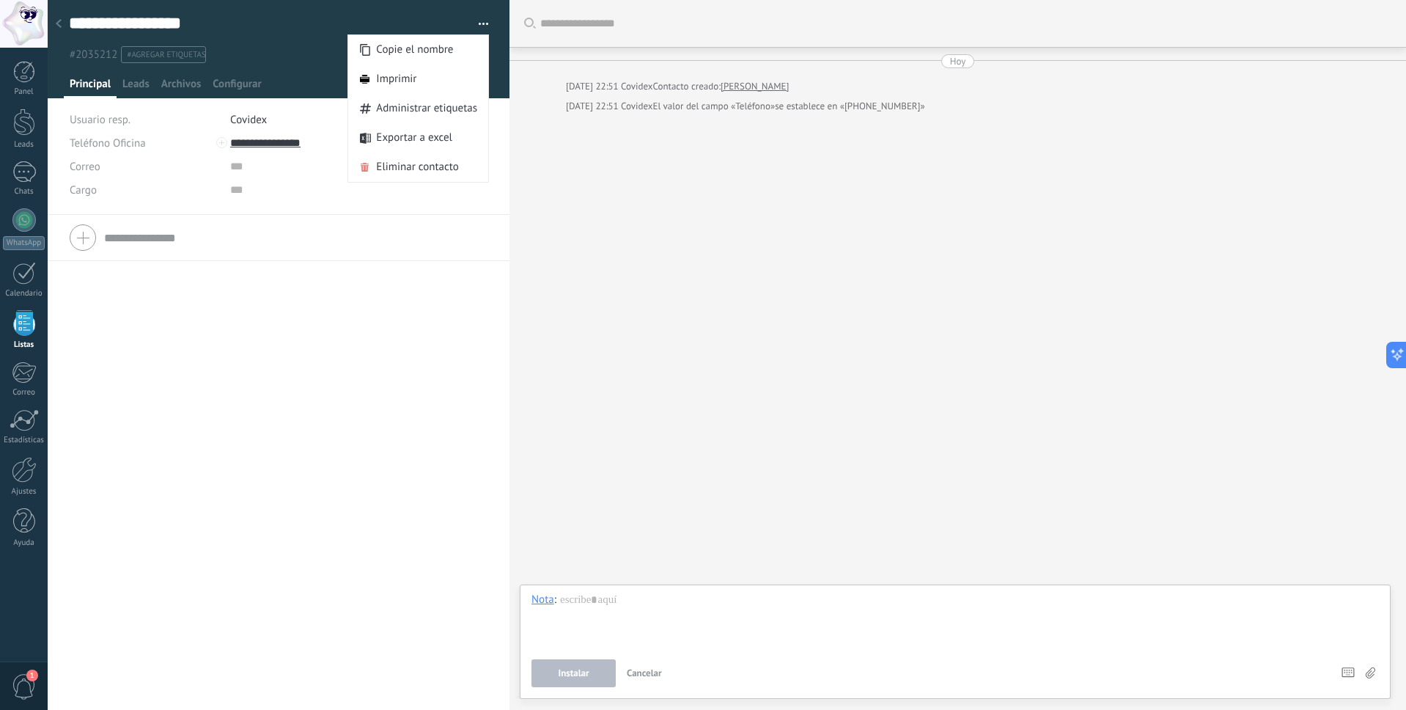
click at [287, 353] on div "Teléfono Oficina Ofic. directo Celular Fax Casa Otro Teléfono Oficina Llamar Co…" at bounding box center [279, 462] width 462 height 495
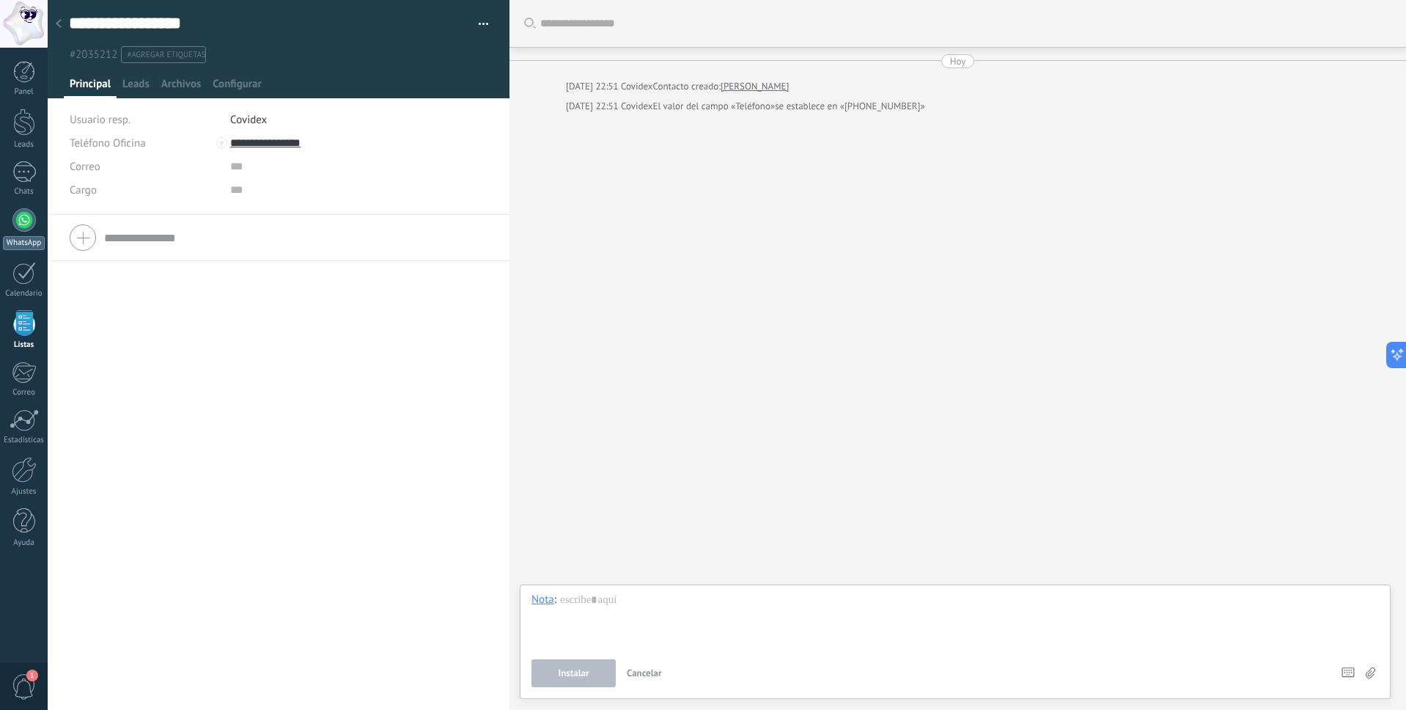
click at [21, 220] on div at bounding box center [23, 219] width 23 height 23
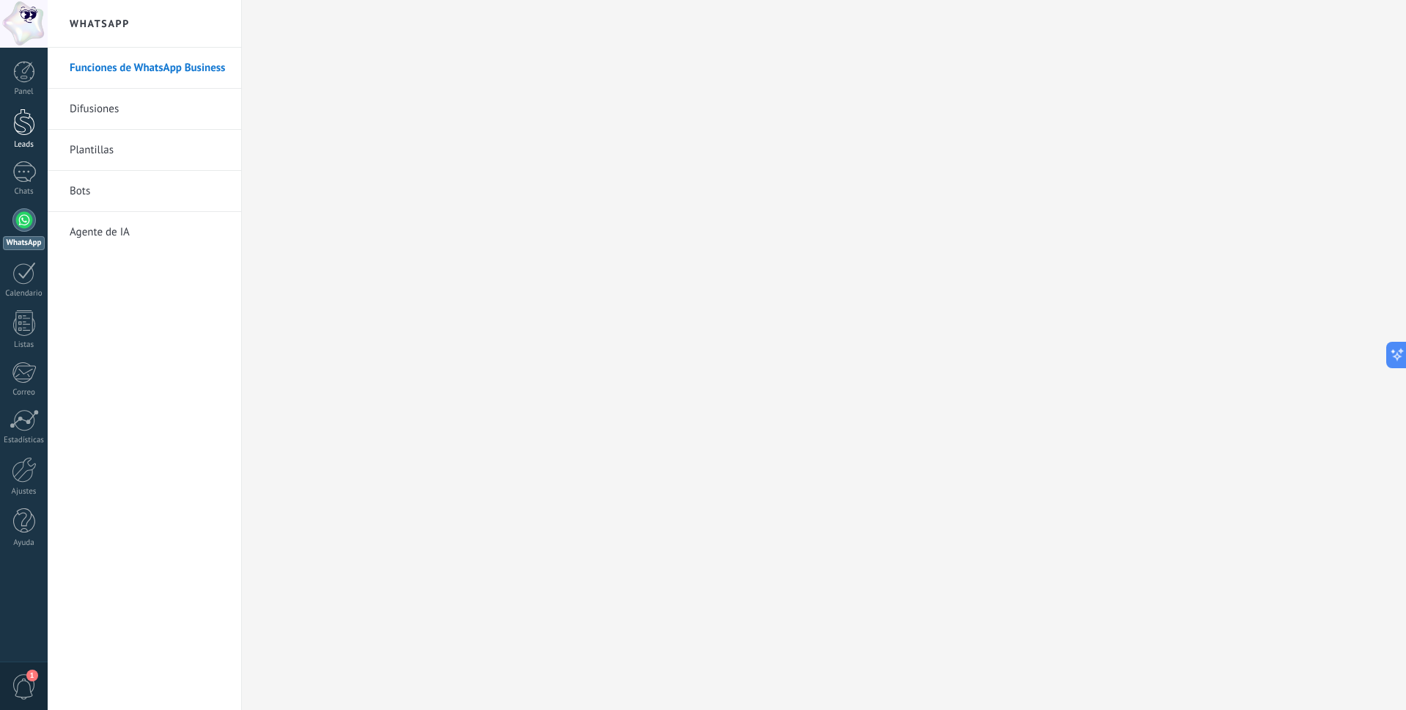
click at [29, 136] on link "Leads" at bounding box center [24, 128] width 48 height 41
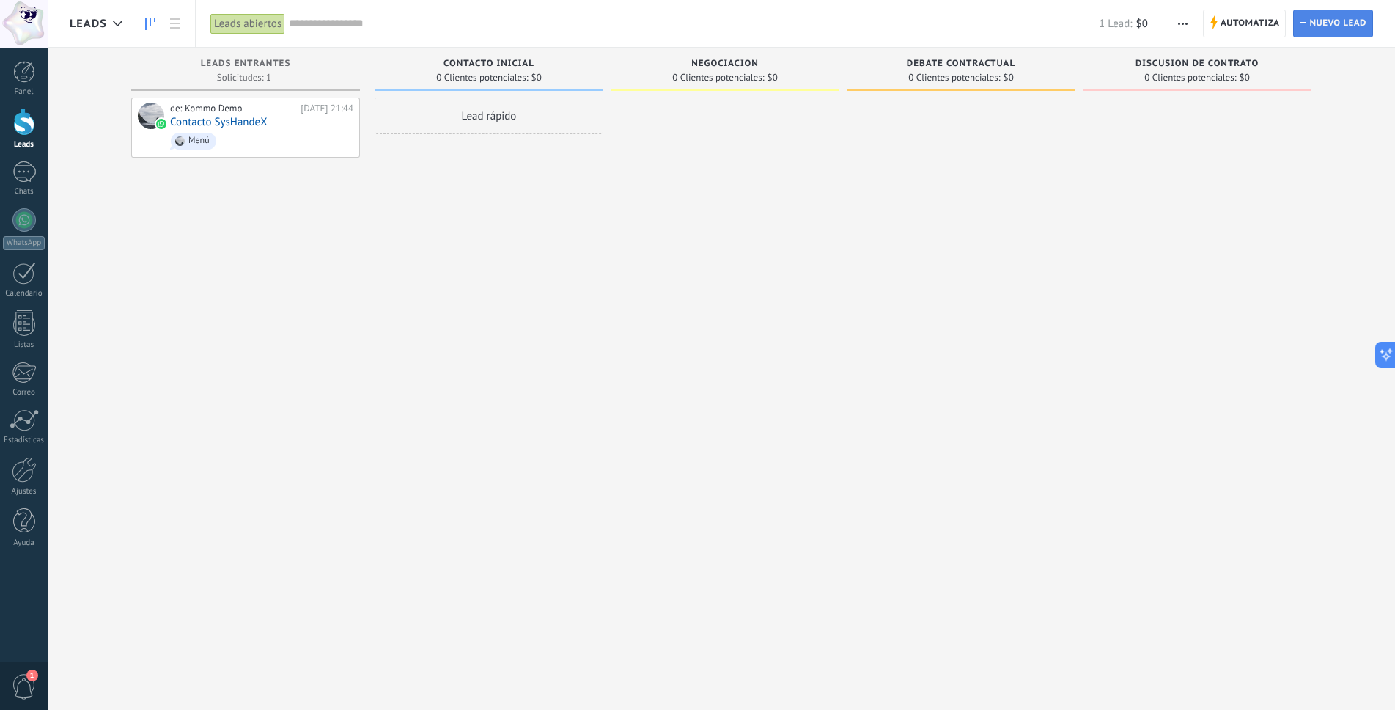
click at [1332, 19] on span "Nuevo lead" at bounding box center [1337, 23] width 57 height 26
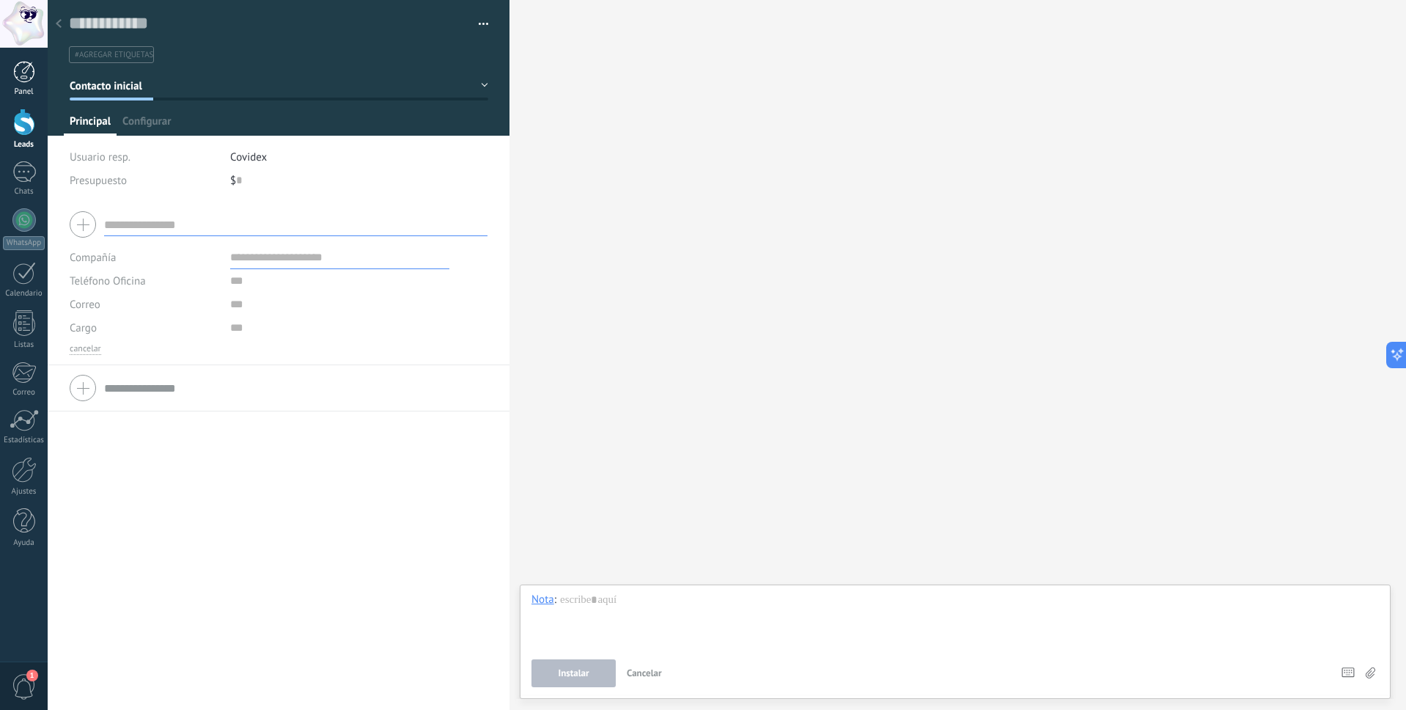
click at [13, 77] on div at bounding box center [24, 72] width 22 height 22
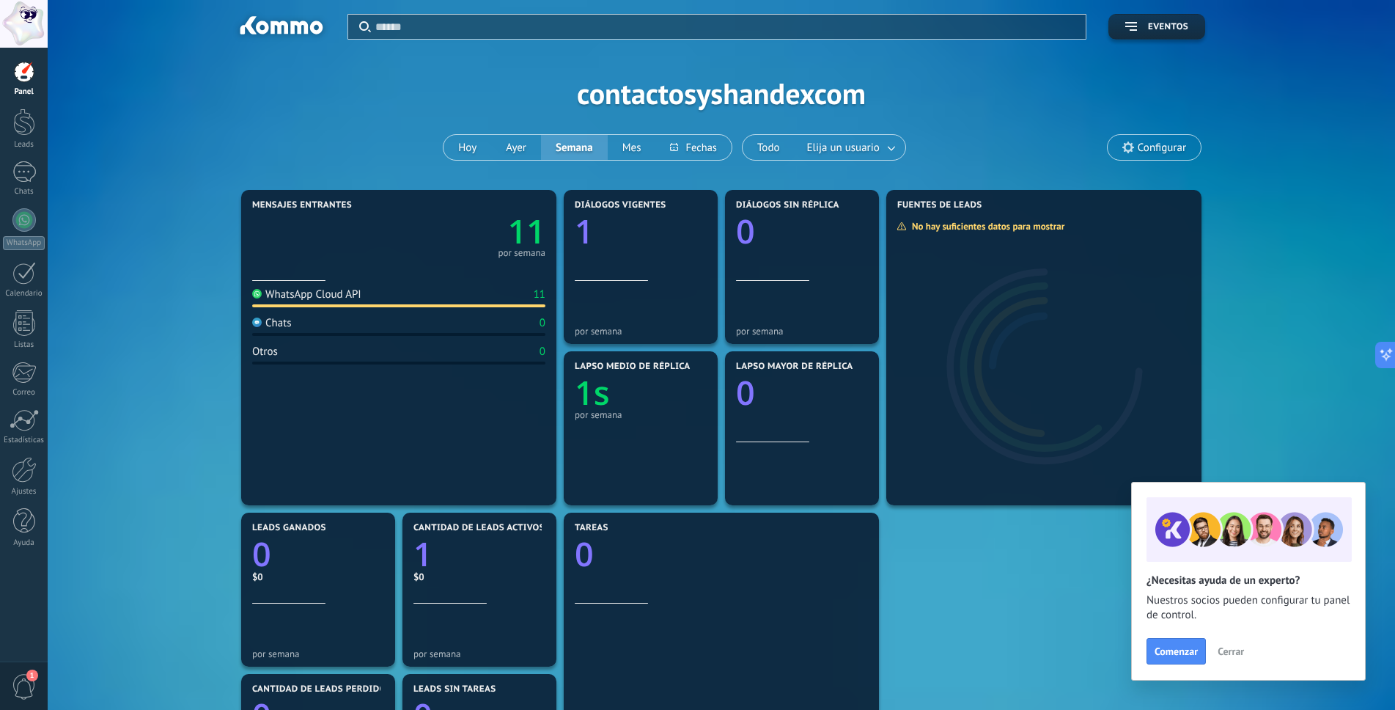
click at [1239, 651] on span "Cerrar" at bounding box center [1231, 651] width 26 height 10
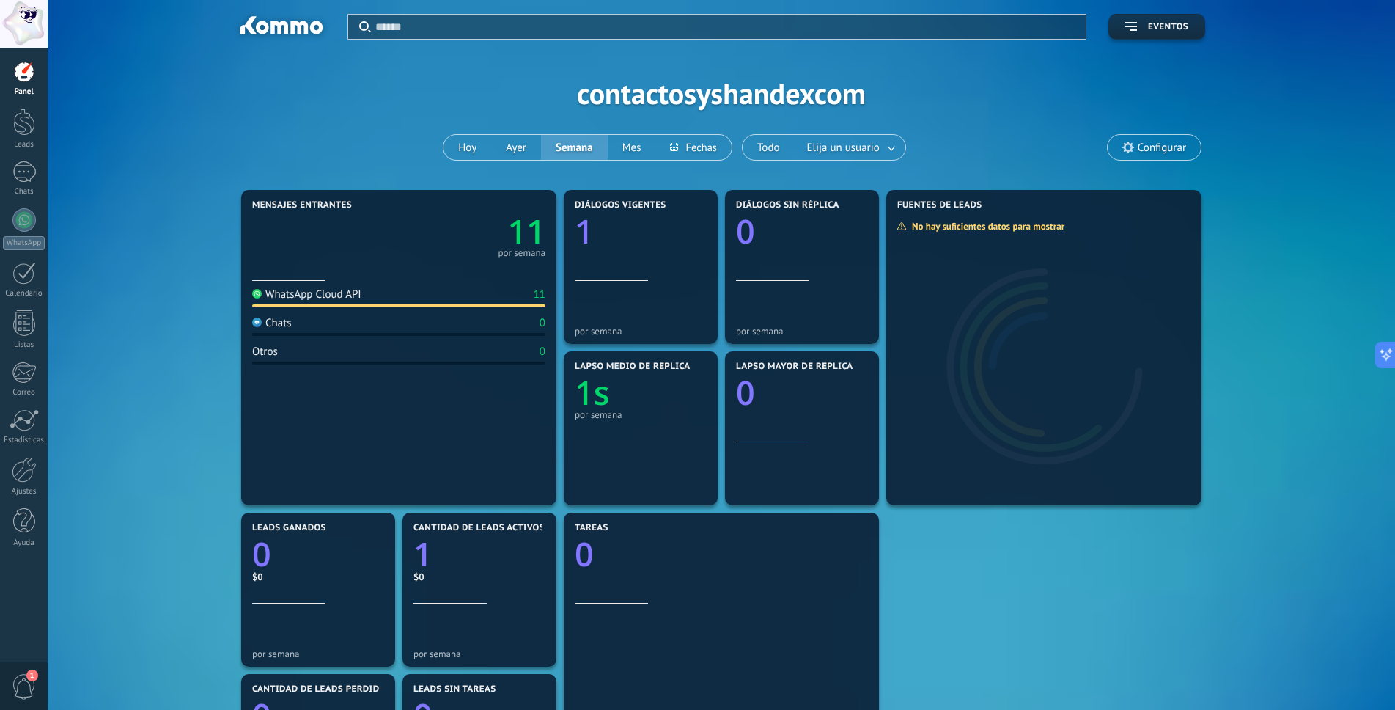
click at [8, 21] on div at bounding box center [24, 24] width 48 height 48
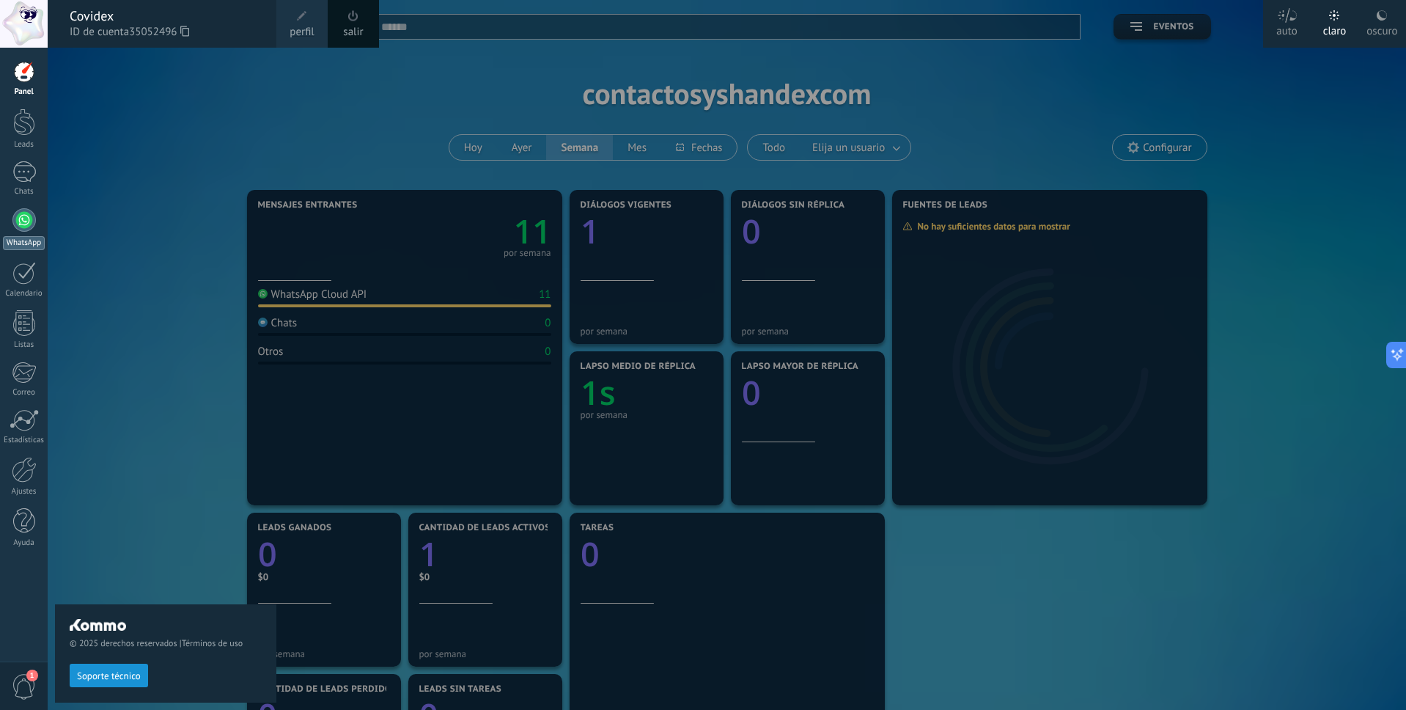
click at [25, 226] on div at bounding box center [23, 219] width 23 height 23
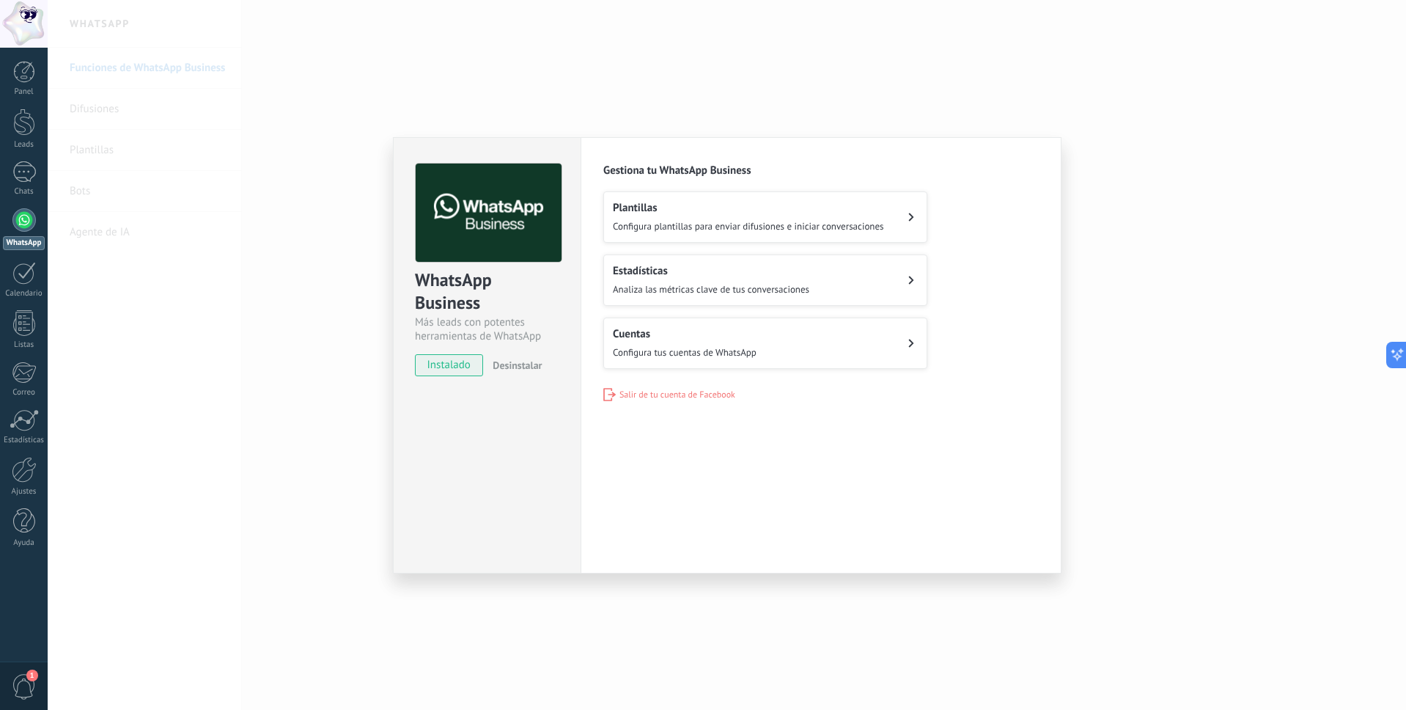
click at [637, 392] on span "Salir de tu cuenta de Facebook" at bounding box center [677, 394] width 116 height 11
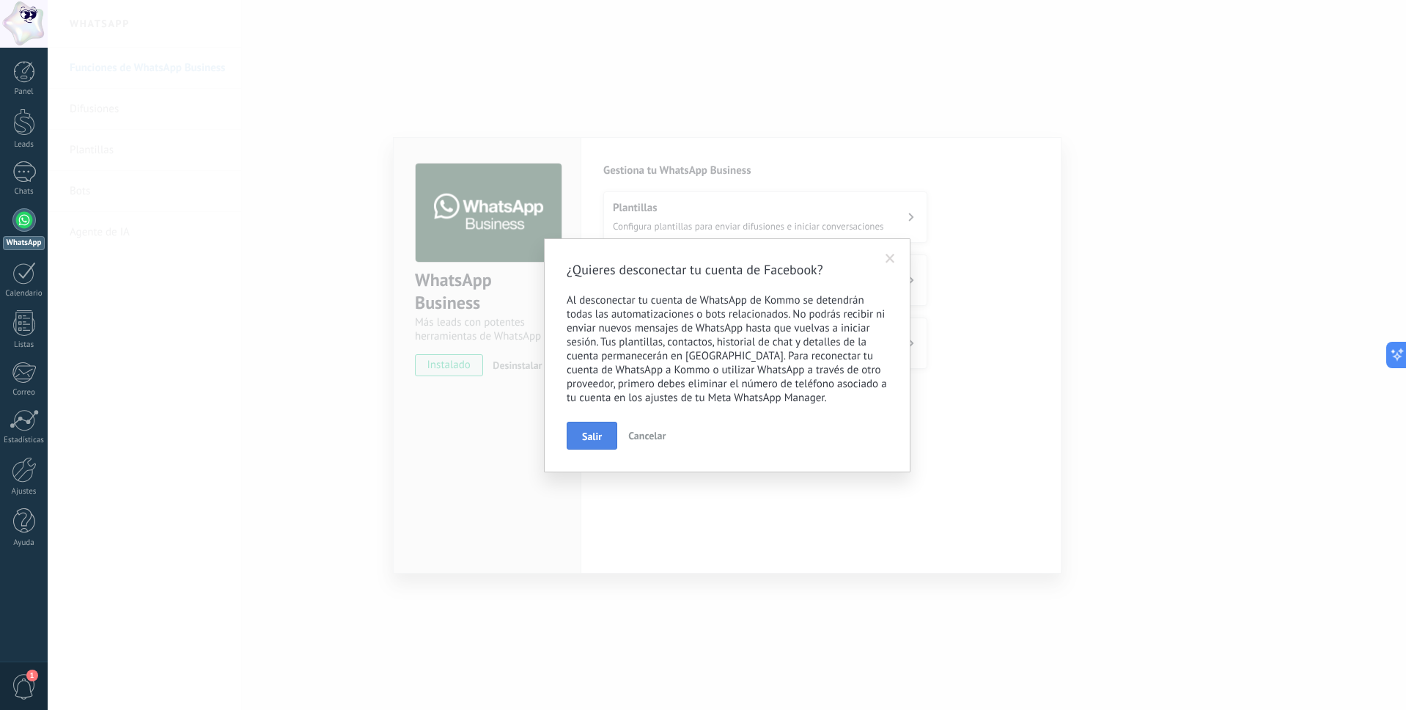
click at [604, 433] on button "Salir" at bounding box center [592, 435] width 51 height 28
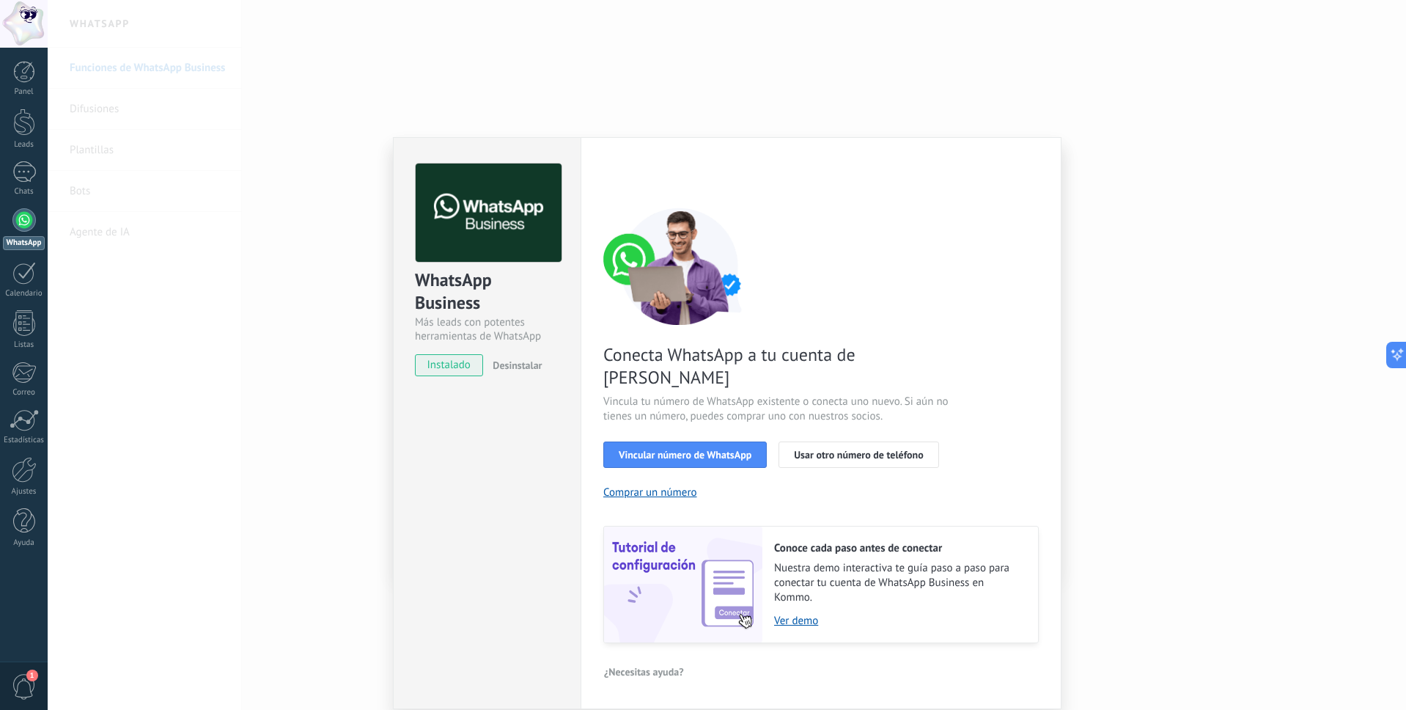
click at [32, 13] on div at bounding box center [24, 24] width 48 height 48
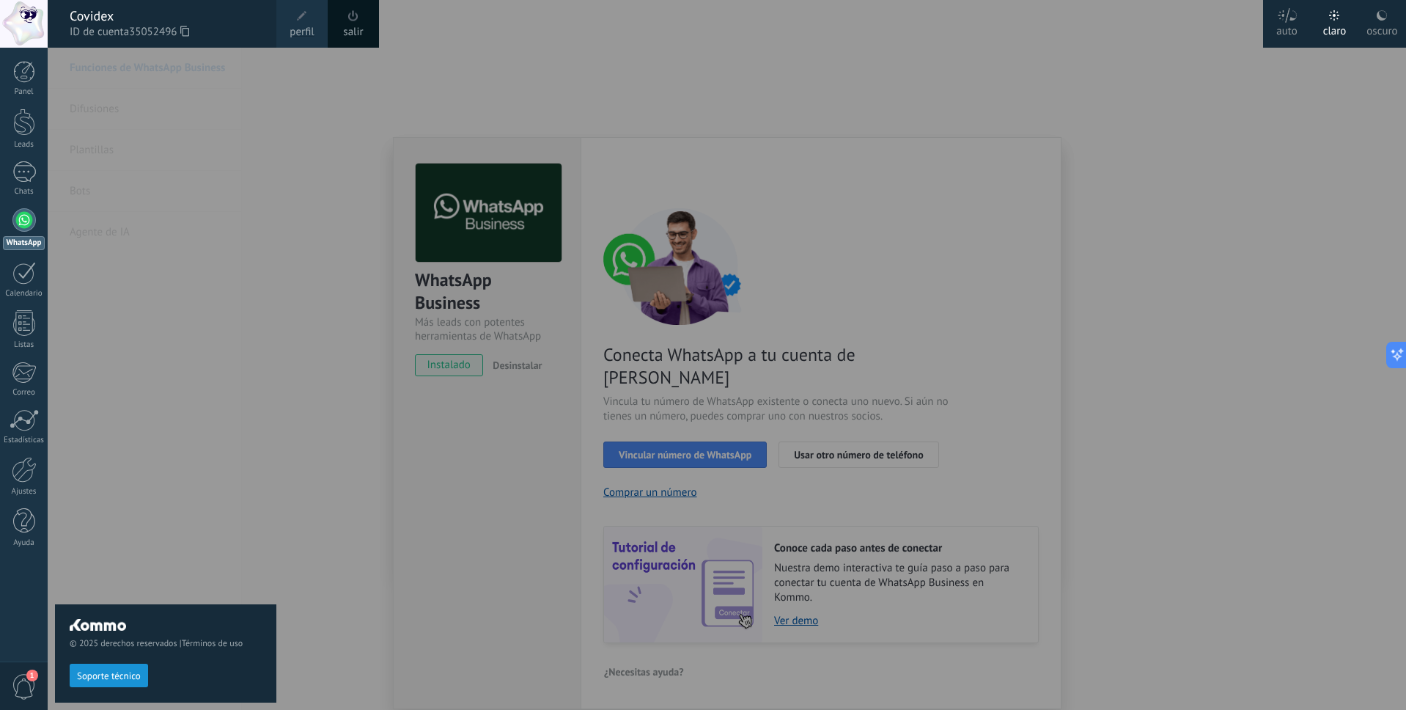
click at [348, 27] on link "salir" at bounding box center [353, 32] width 20 height 16
